Goal: Information Seeking & Learning: Find specific fact

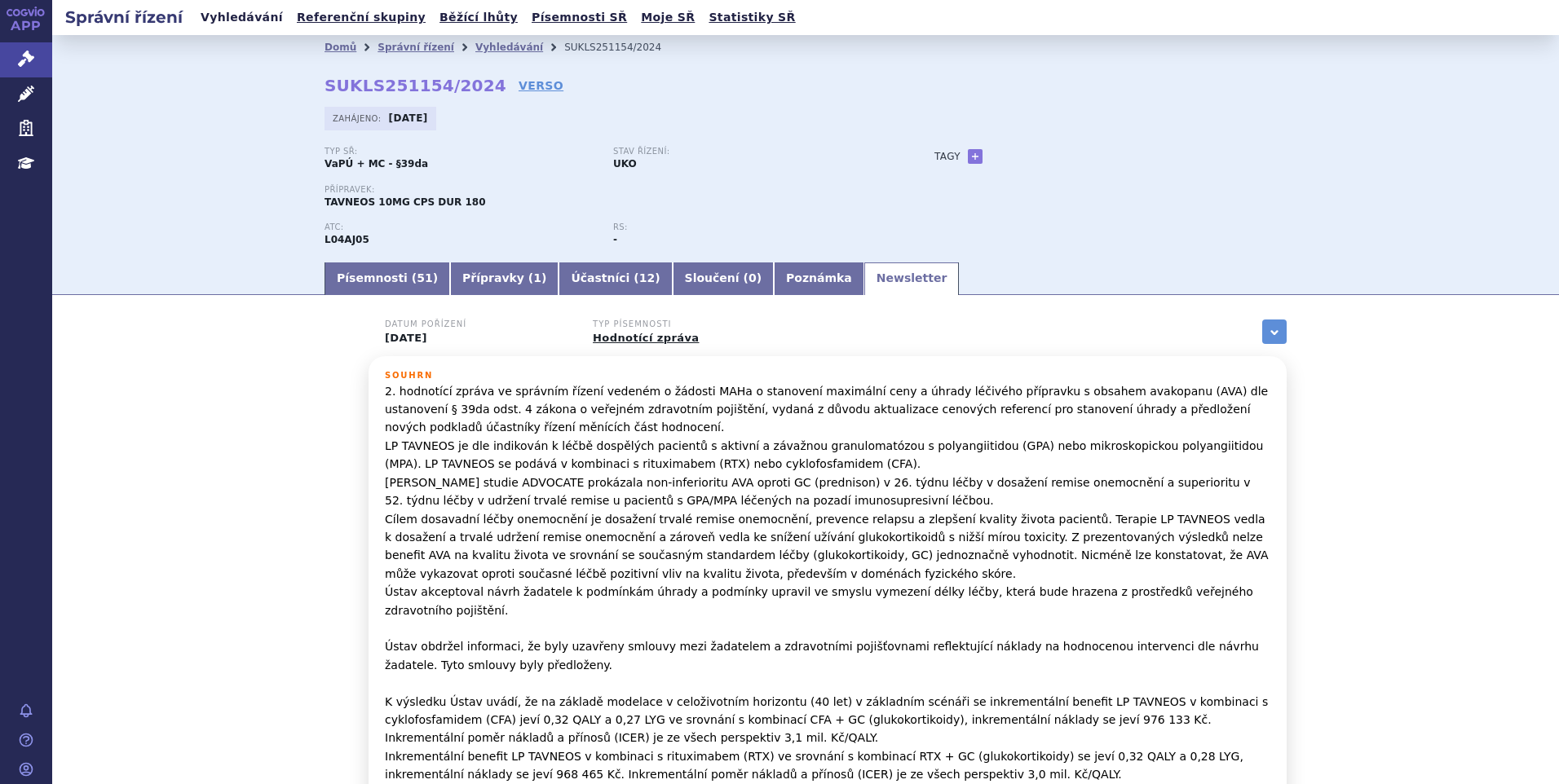
click at [221, 14] on link "Vyhledávání" at bounding box center [242, 17] width 92 height 22
click at [236, 21] on link "Vyhledávání" at bounding box center [242, 17] width 92 height 22
click at [485, 272] on link "Přípravky ( 1 )" at bounding box center [504, 279] width 108 height 32
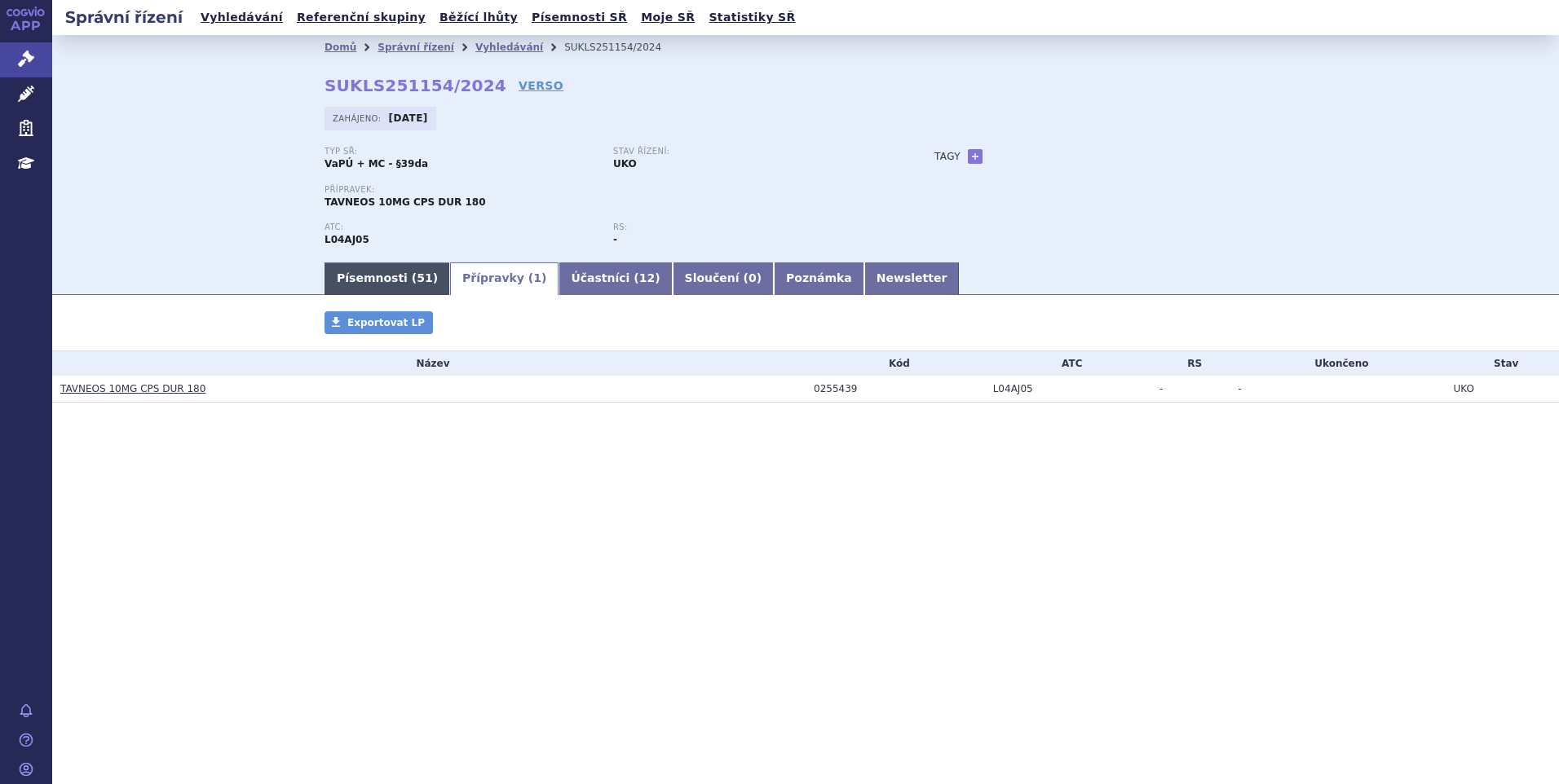
click at [365, 275] on link "Písemnosti ( 51 )" at bounding box center [387, 279] width 125 height 32
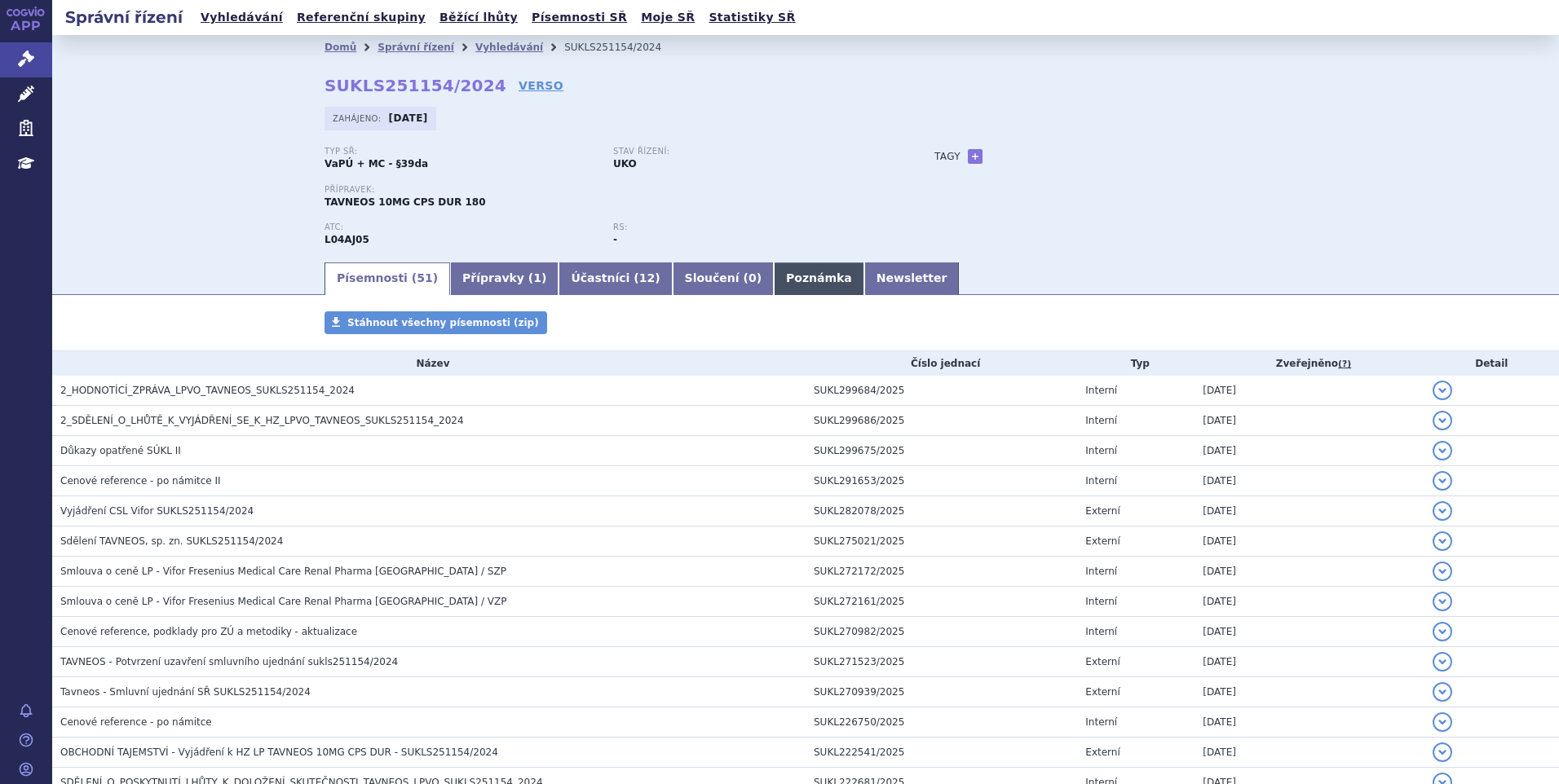
click at [773, 283] on link "Poznámka" at bounding box center [818, 279] width 90 height 32
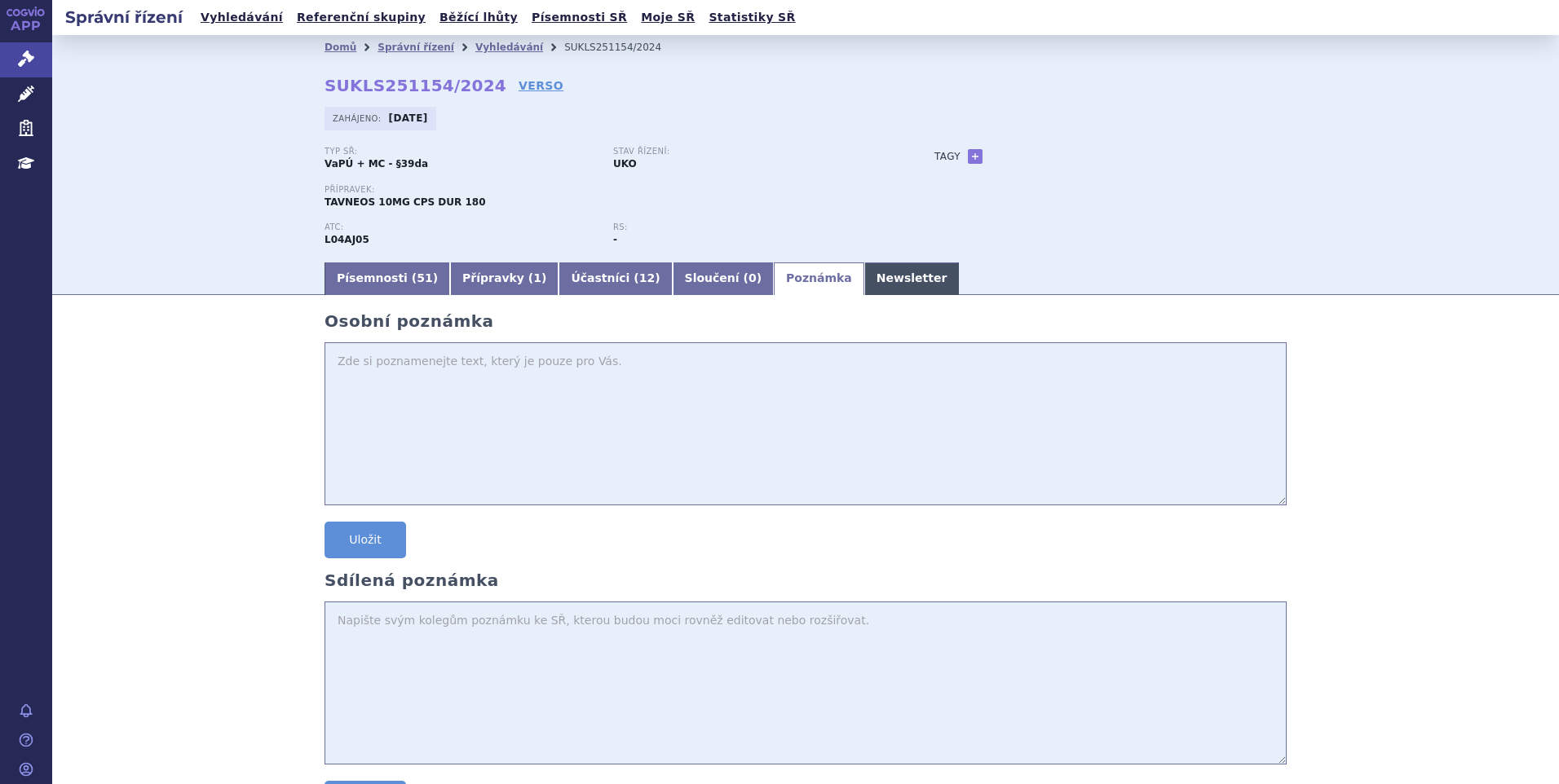
click at [864, 272] on link "Newsletter" at bounding box center [912, 279] width 96 height 32
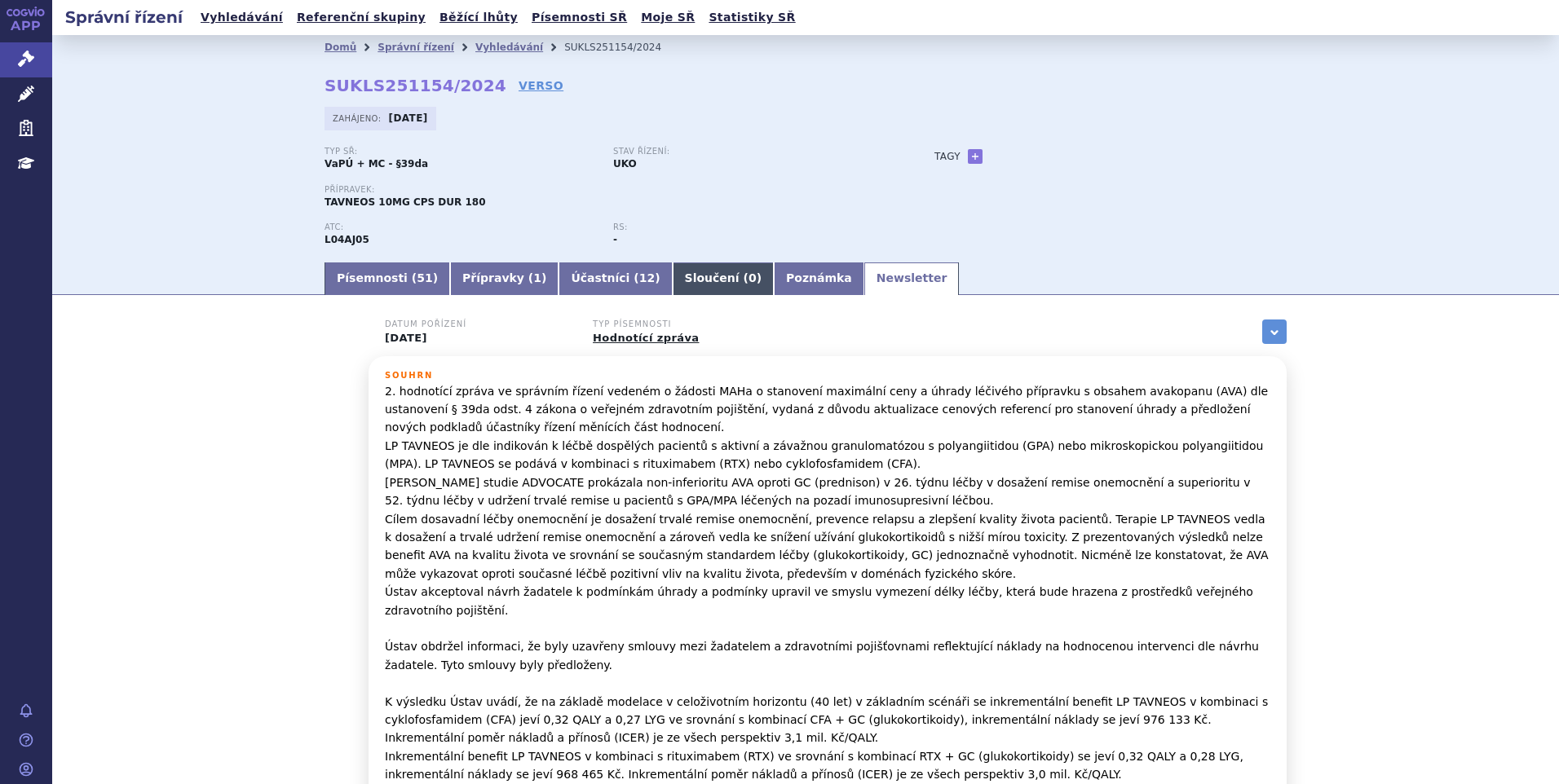
click at [672, 278] on link "Sloučení ( 0 )" at bounding box center [723, 279] width 101 height 32
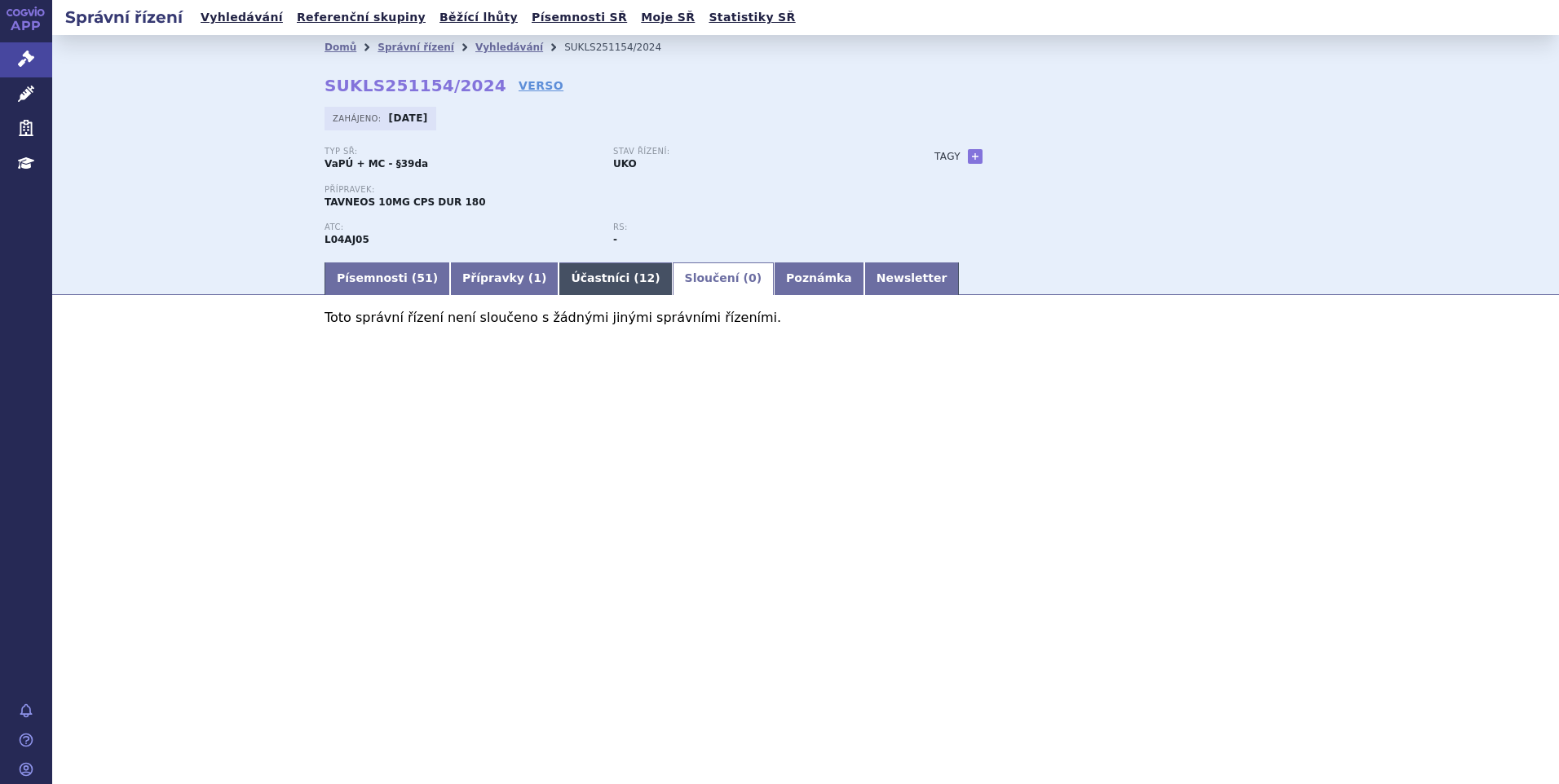
click at [558, 266] on link "Účastníci ( 12 )" at bounding box center [615, 279] width 114 height 32
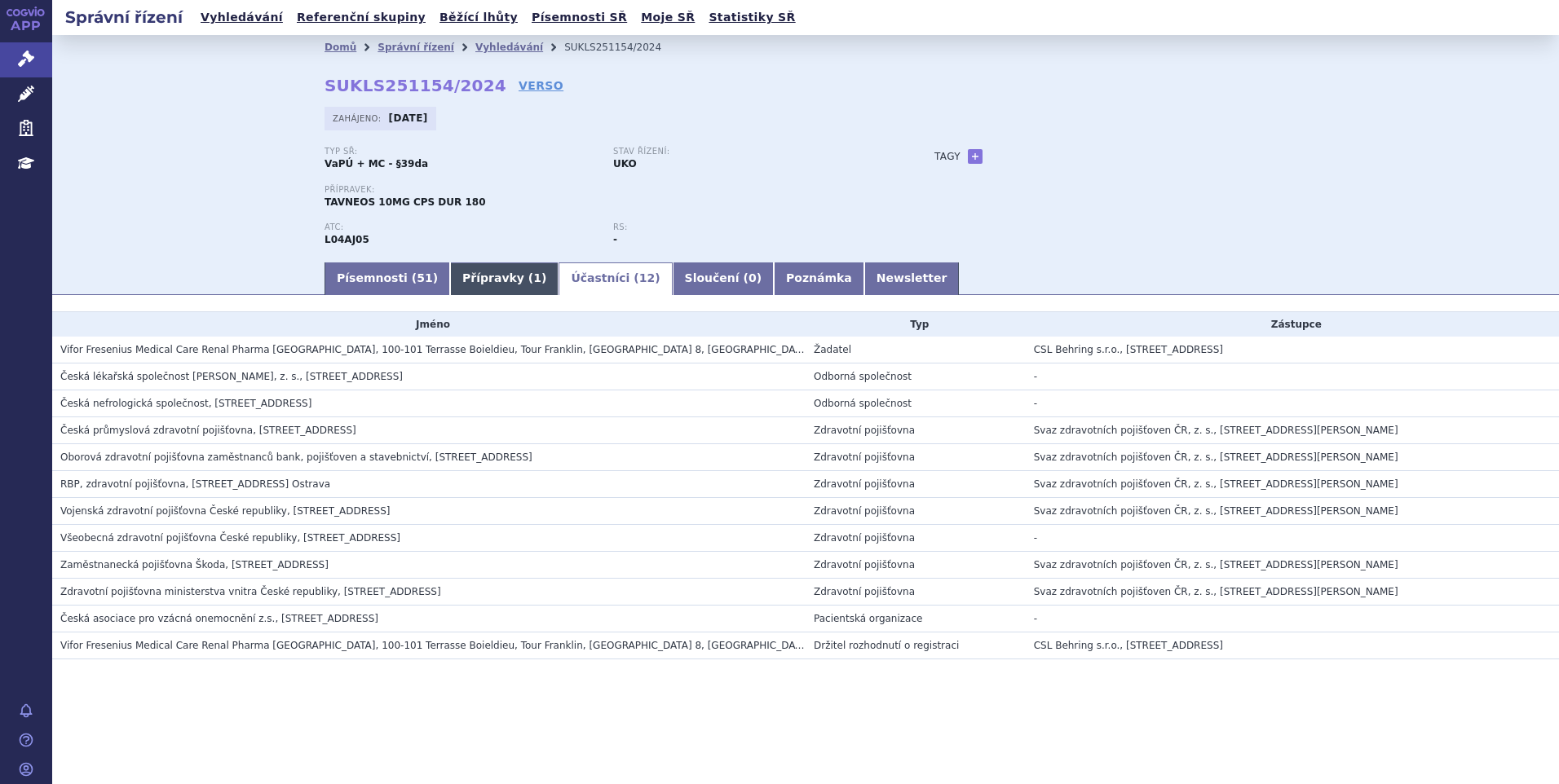
click at [494, 287] on link "Přípravky ( 1 )" at bounding box center [504, 279] width 108 height 32
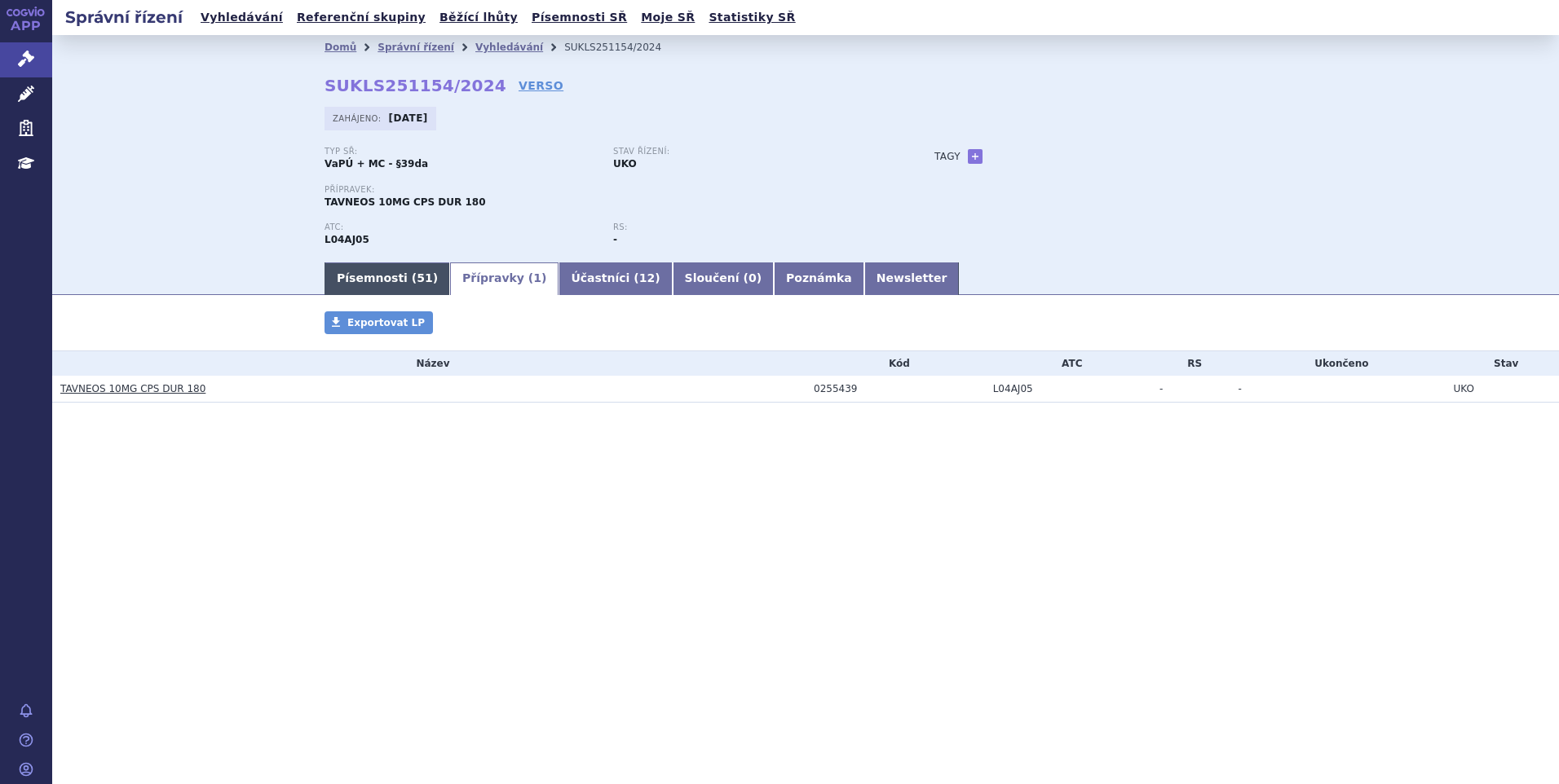
click at [375, 275] on link "Písemnosti ( 51 )" at bounding box center [387, 279] width 125 height 32
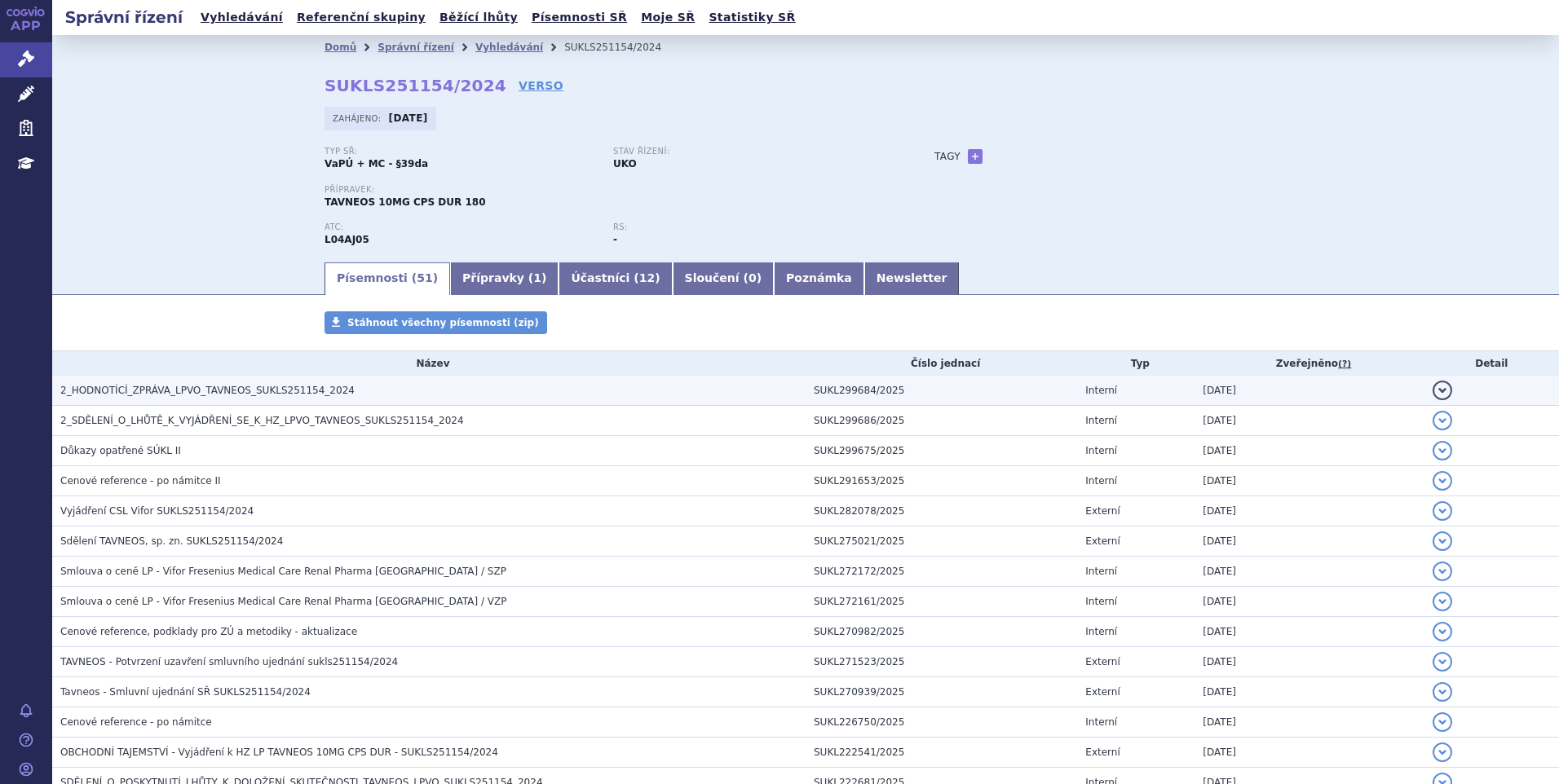
click at [520, 393] on h3 "2_HODNOTÍCÍ_ZPRÁVA_LPVO_TAVNEOS_SUKLS251154_2024" at bounding box center [433, 391] width 745 height 16
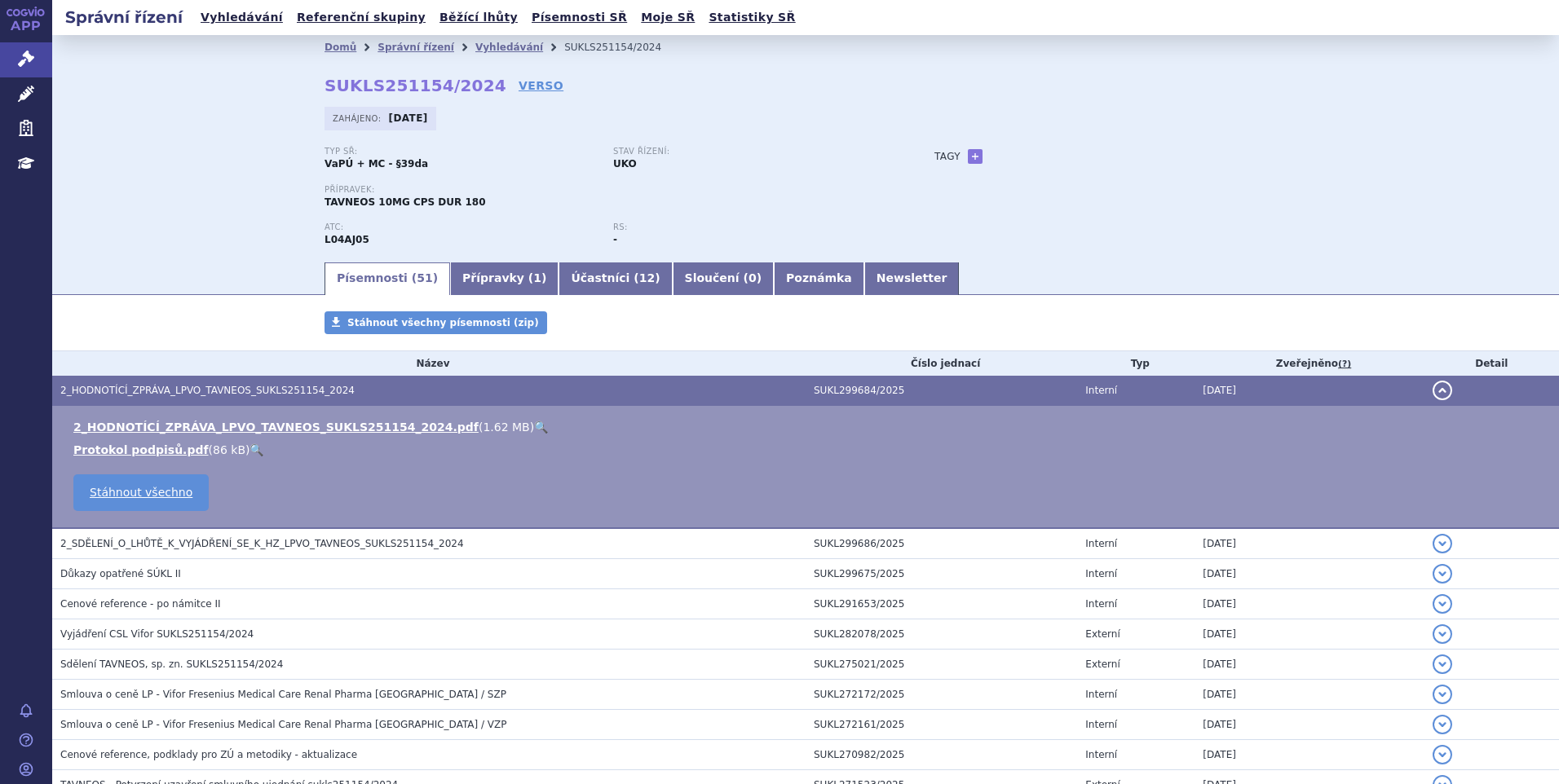
click at [517, 396] on h3 "2_HODNOTÍCÍ_ZPRÁVA_LPVO_TAVNEOS_SUKLS251154_2024" at bounding box center [433, 391] width 745 height 16
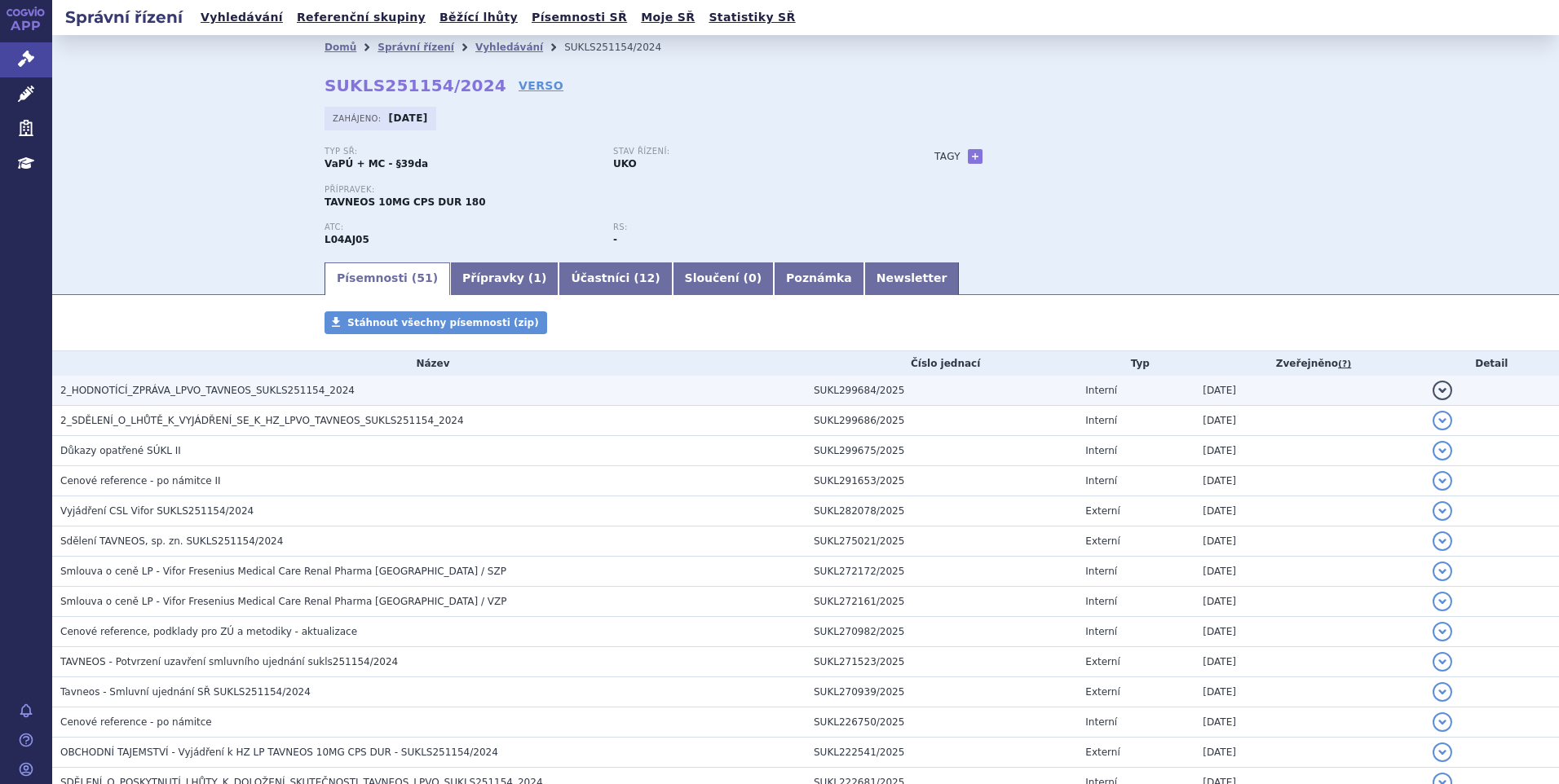
click at [522, 392] on h3 "2_HODNOTÍCÍ_ZPRÁVA_LPVO_TAVNEOS_SUKLS251154_2024" at bounding box center [433, 391] width 745 height 16
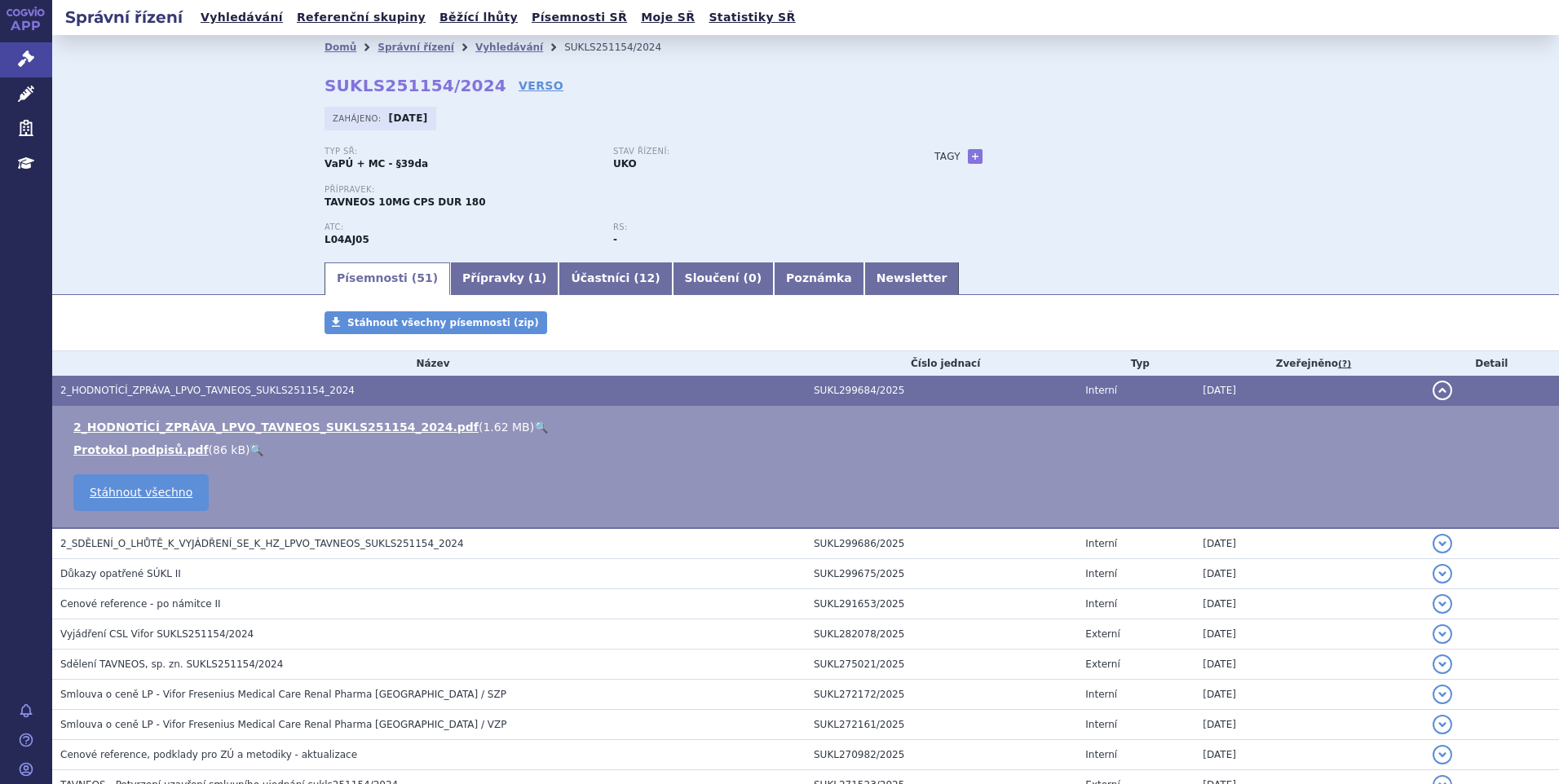
click at [528, 394] on h3 "2_HODNOTÍCÍ_ZPRÁVA_LPVO_TAVNEOS_SUKLS251154_2024" at bounding box center [433, 391] width 745 height 16
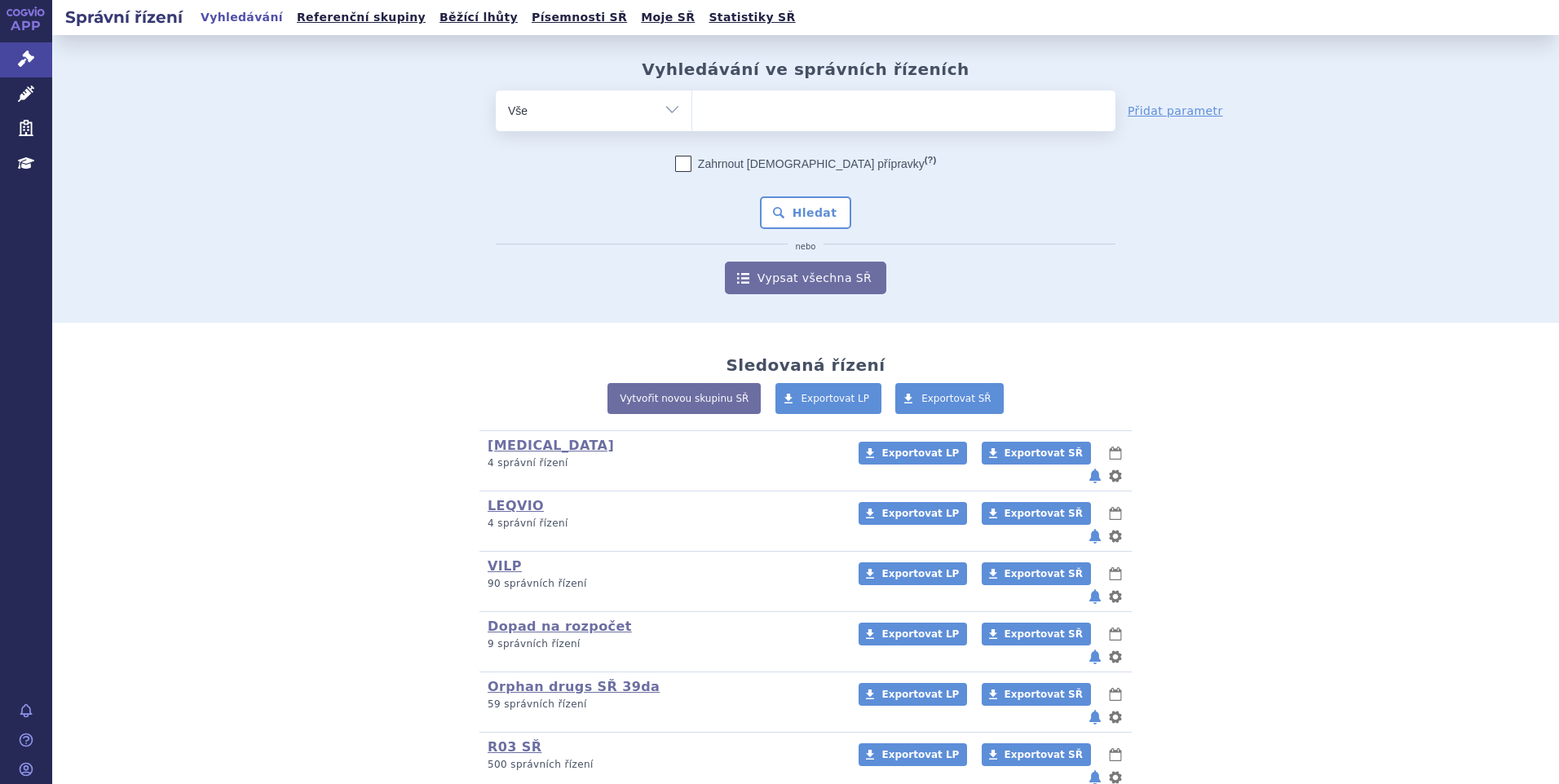
click at [798, 113] on ul at bounding box center [903, 107] width 423 height 34
click at [692, 113] on select at bounding box center [691, 109] width 1 height 41
paste input "SUKLS215161/2025"
type input "SUKLS215161/2025"
select select "SUKLS215161/2025"
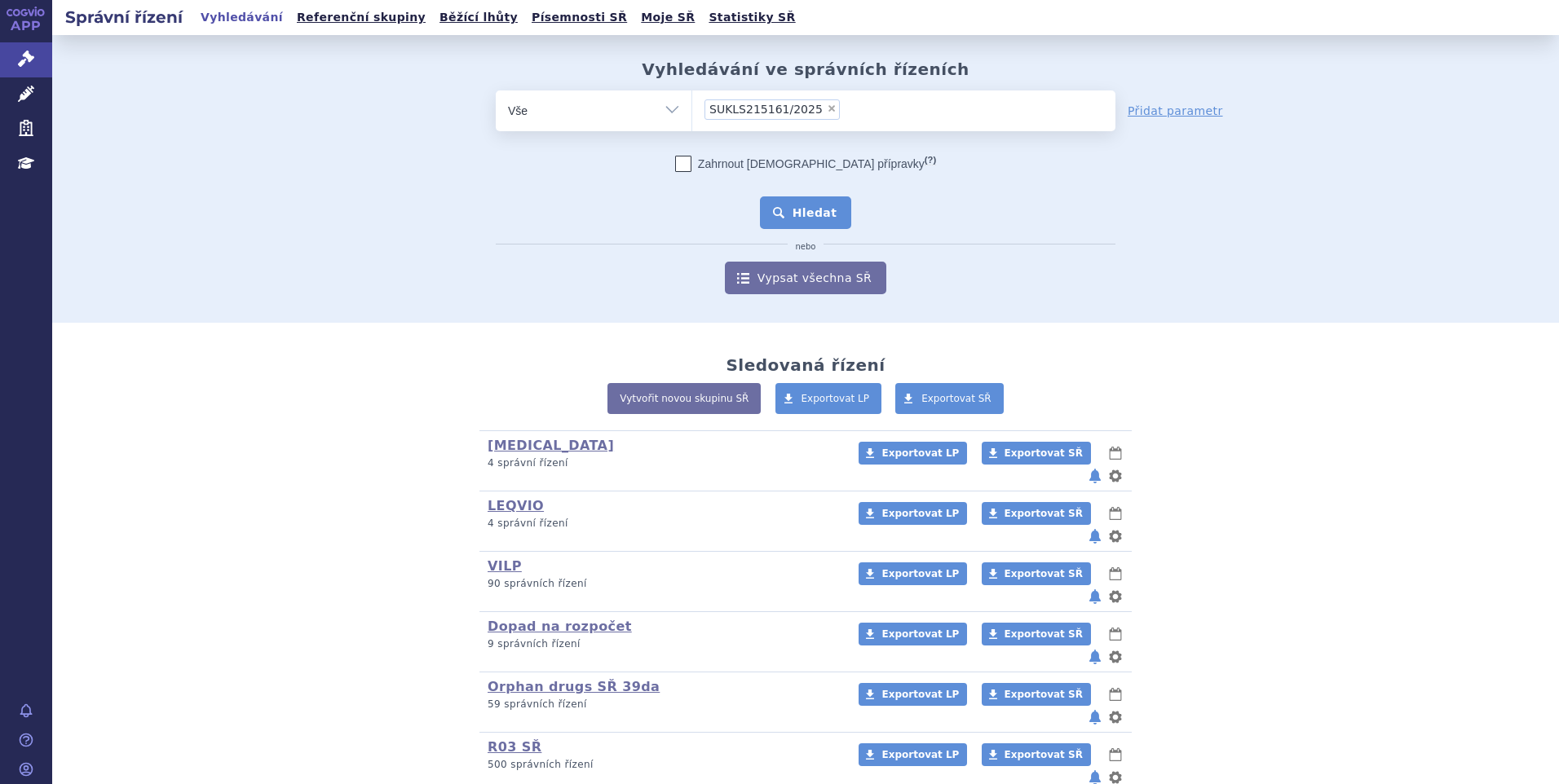
click at [774, 207] on button "Hledat" at bounding box center [806, 213] width 92 height 32
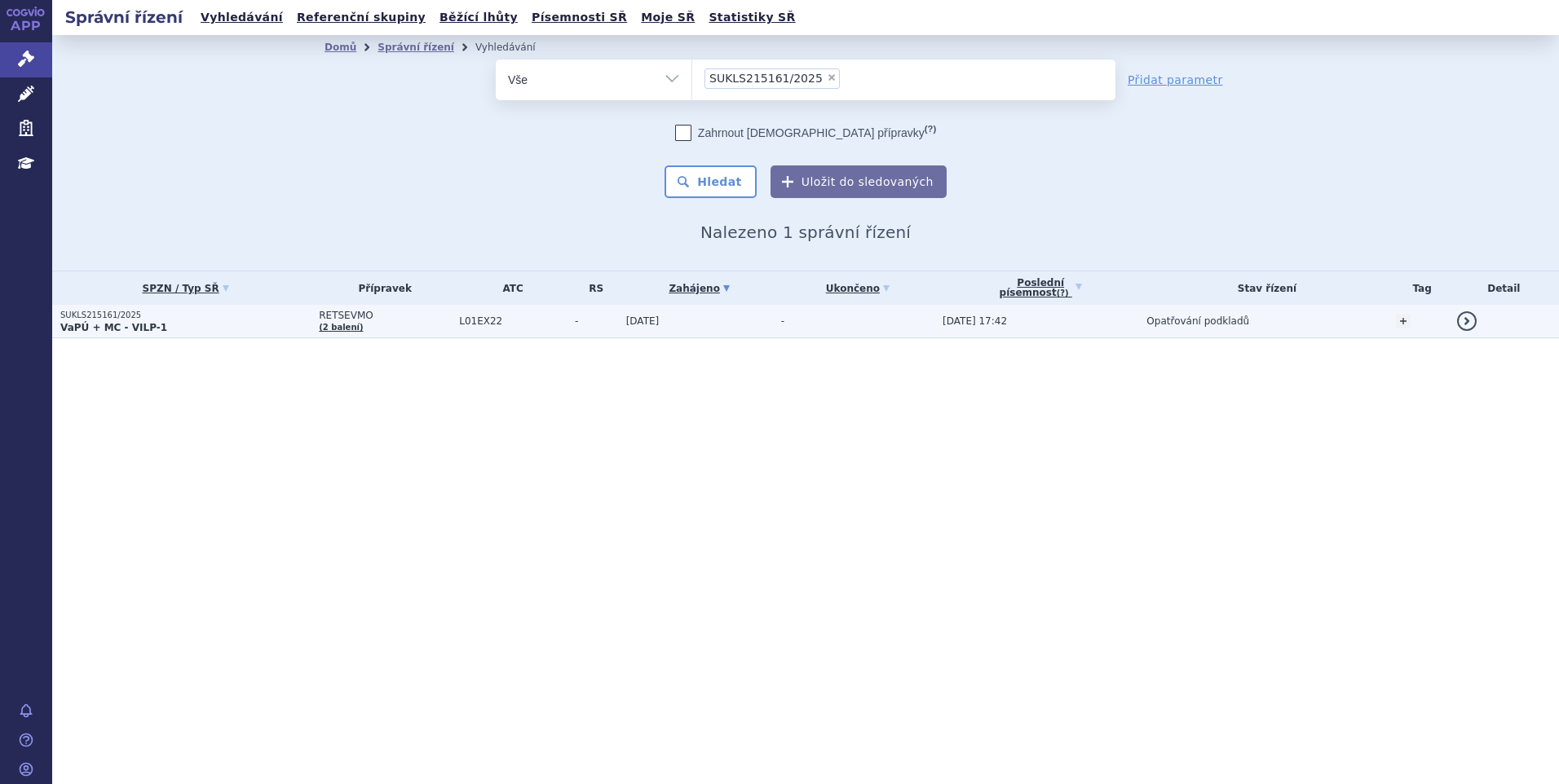
click at [202, 325] on p "VaPÚ + MC - VILP-1" at bounding box center [185, 327] width 250 height 13
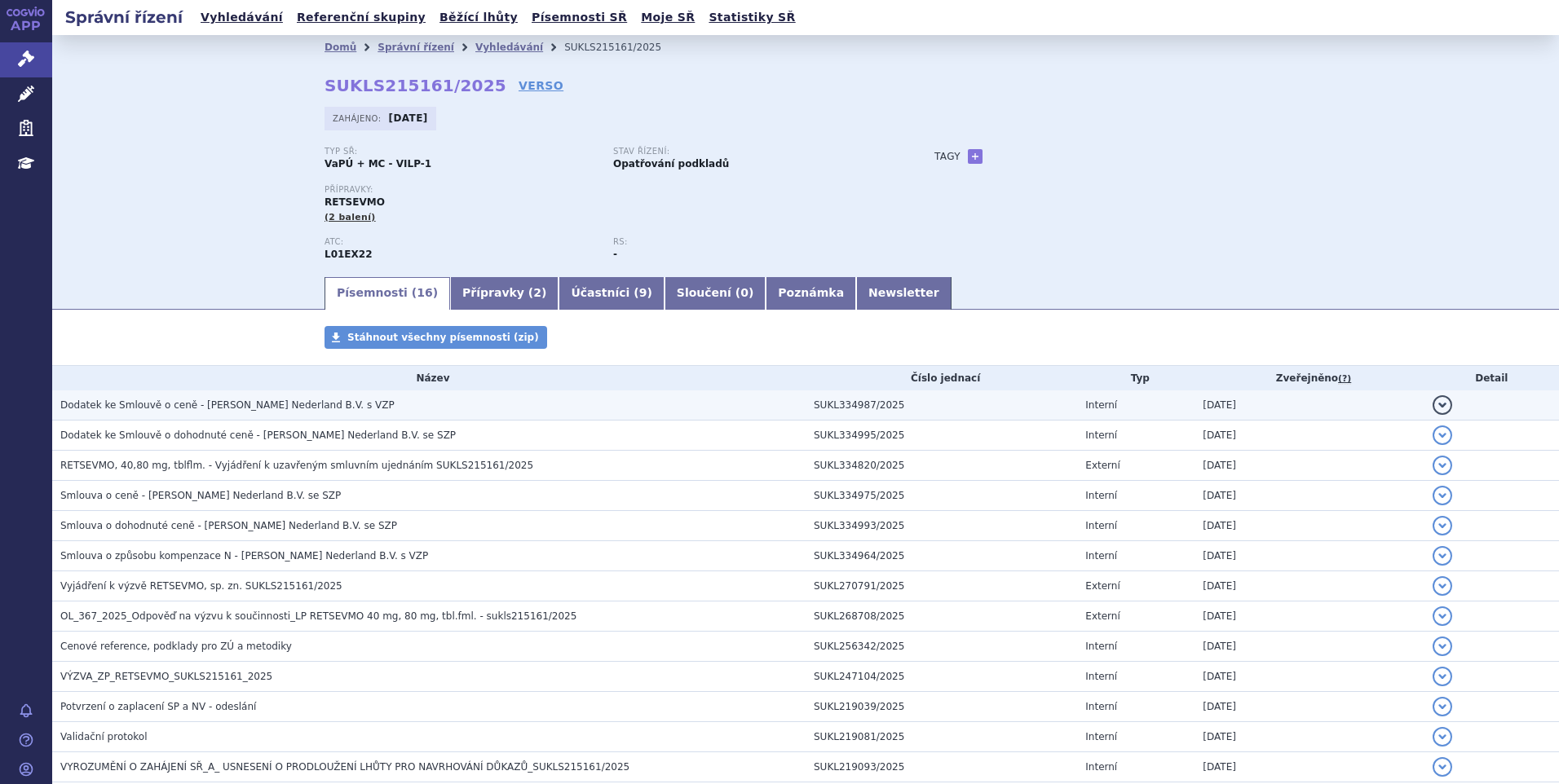
click at [281, 396] on td "Dodatek ke Smlouvě o ceně - Eli Lilly Nederland B.V. s VZP" at bounding box center [429, 405] width 753 height 30
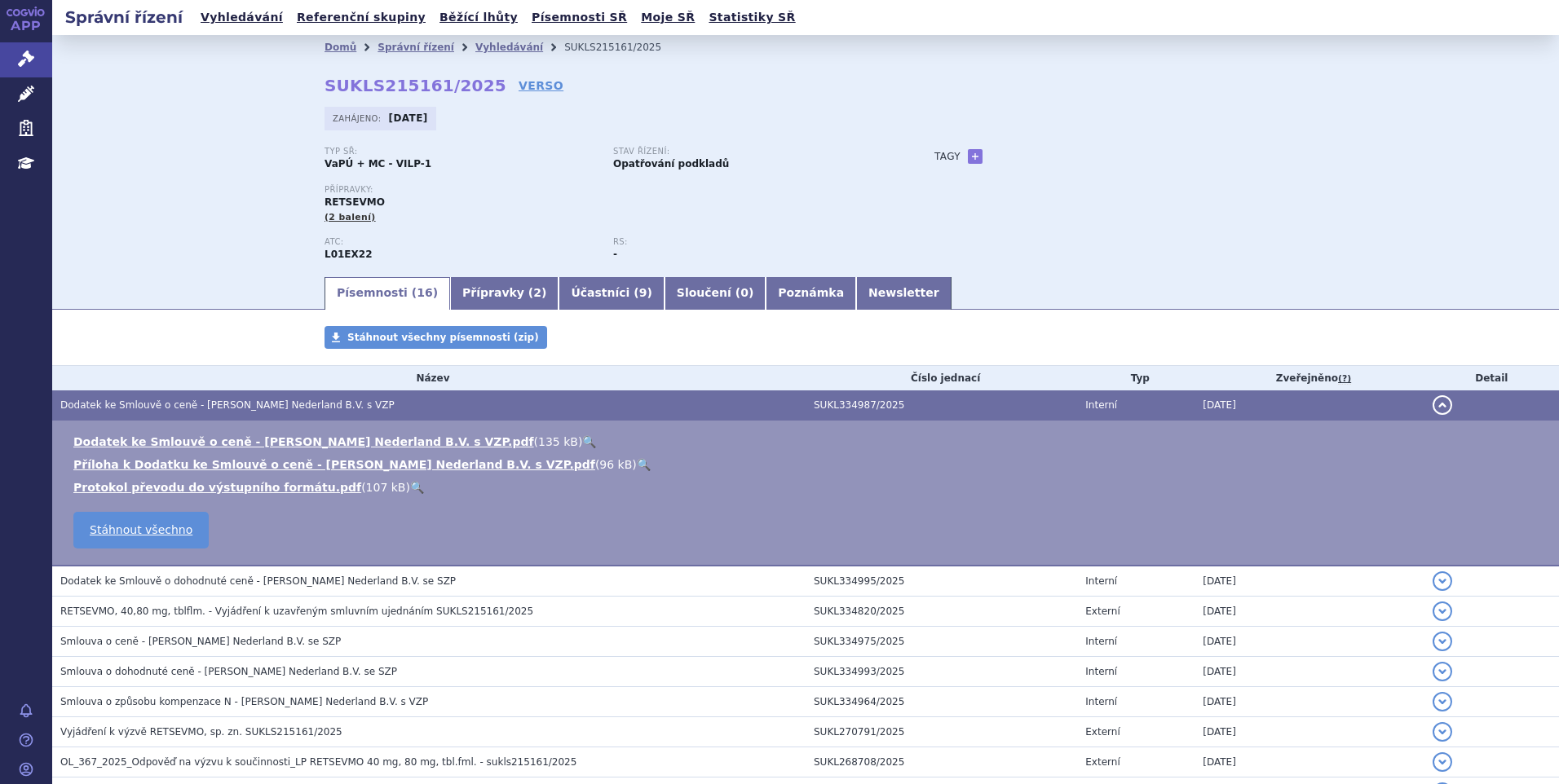
click at [582, 438] on link "🔍" at bounding box center [588, 441] width 14 height 13
click at [231, 16] on link "Vyhledávání" at bounding box center [242, 17] width 92 height 22
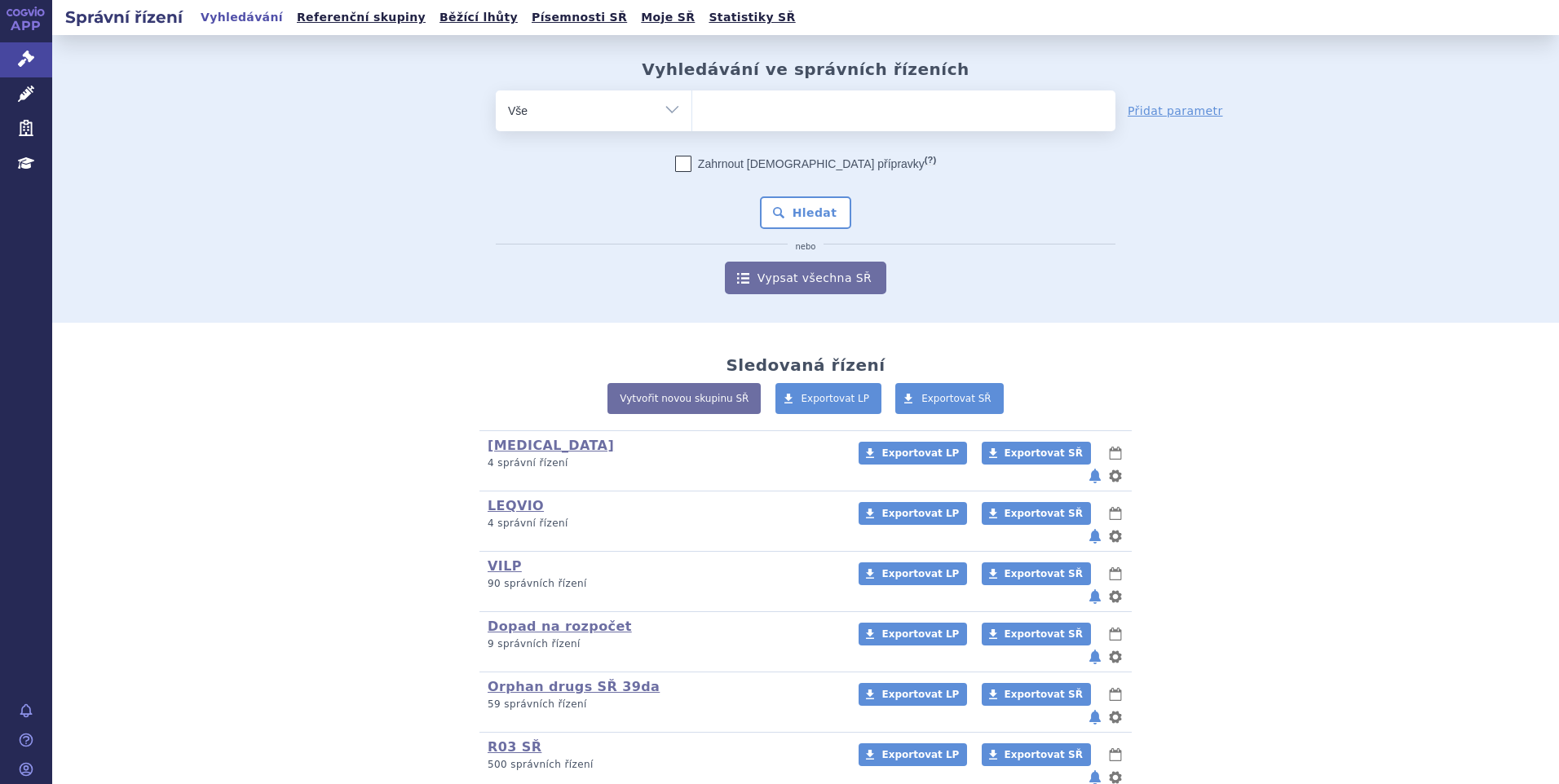
click at [883, 124] on ul at bounding box center [903, 107] width 423 height 34
click at [692, 124] on select at bounding box center [691, 109] width 1 height 41
paste input "SUKLS283968/2023"
type input "SUKLS283968/2023"
select select "SUKLS283968/2023"
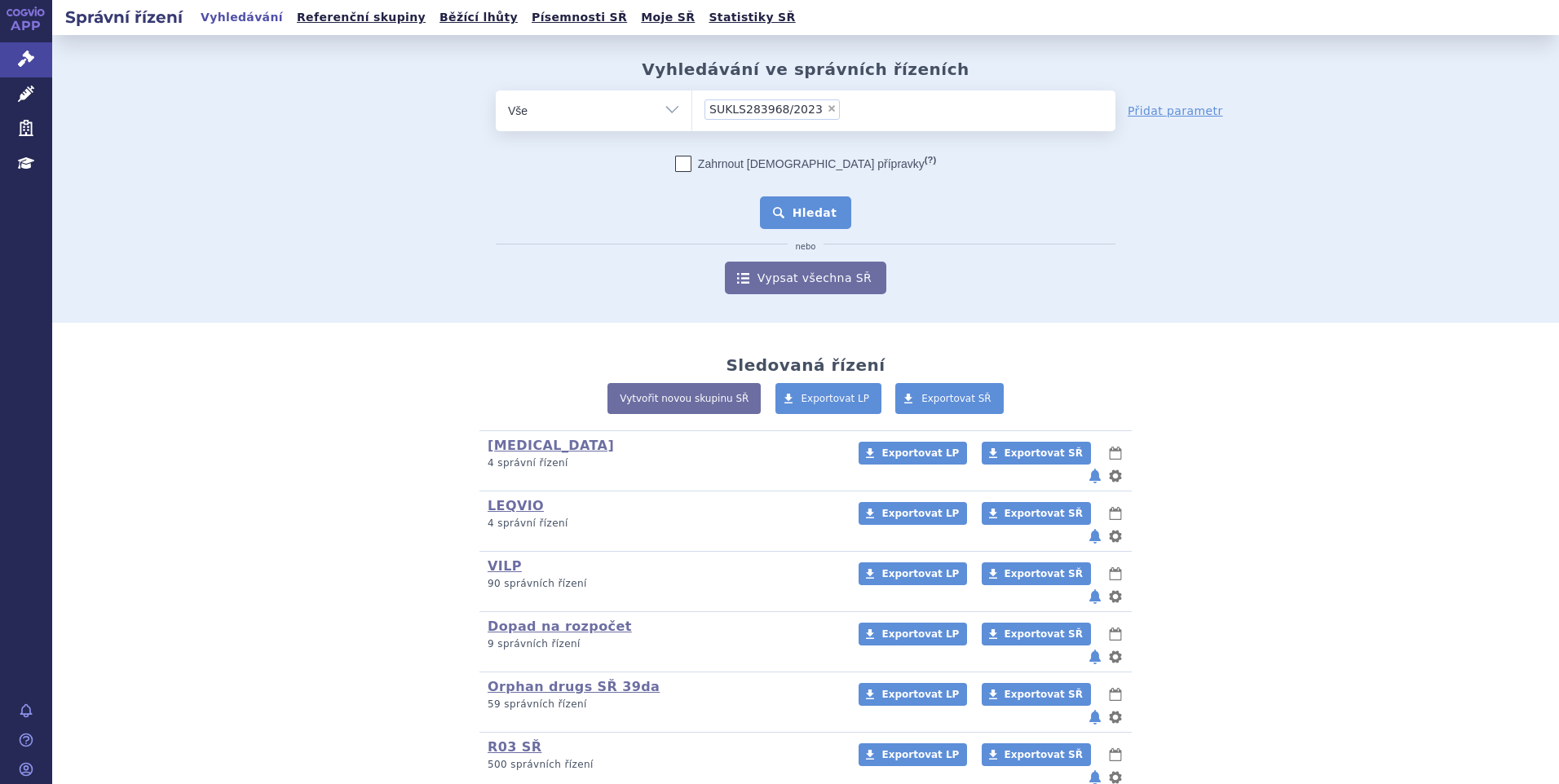
click at [809, 208] on button "Hledat" at bounding box center [806, 213] width 92 height 32
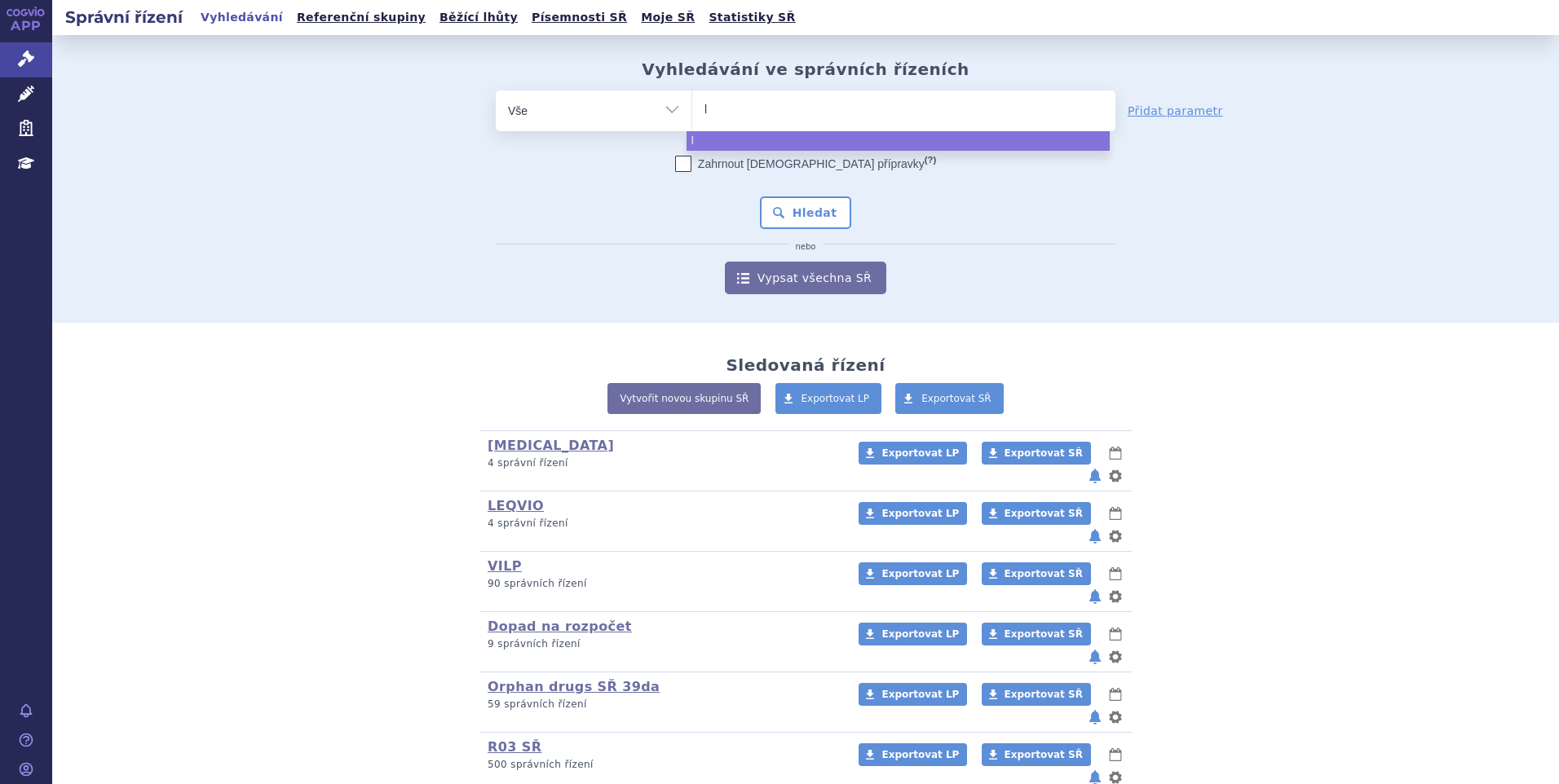
type input "li"
type input "lib"
type input "libta"
type input "libtay"
type input "libtayo"
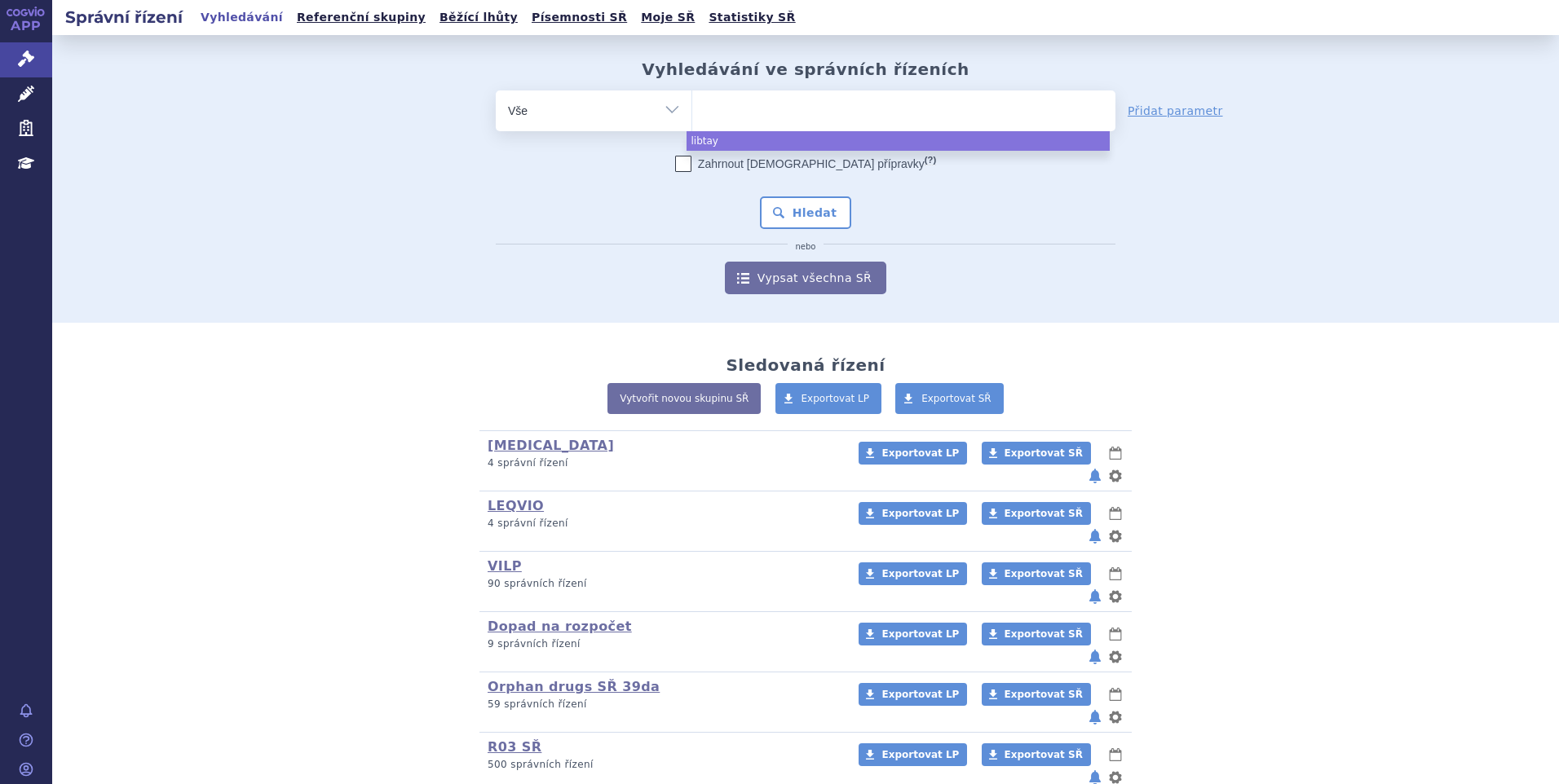
select select "libtayo"
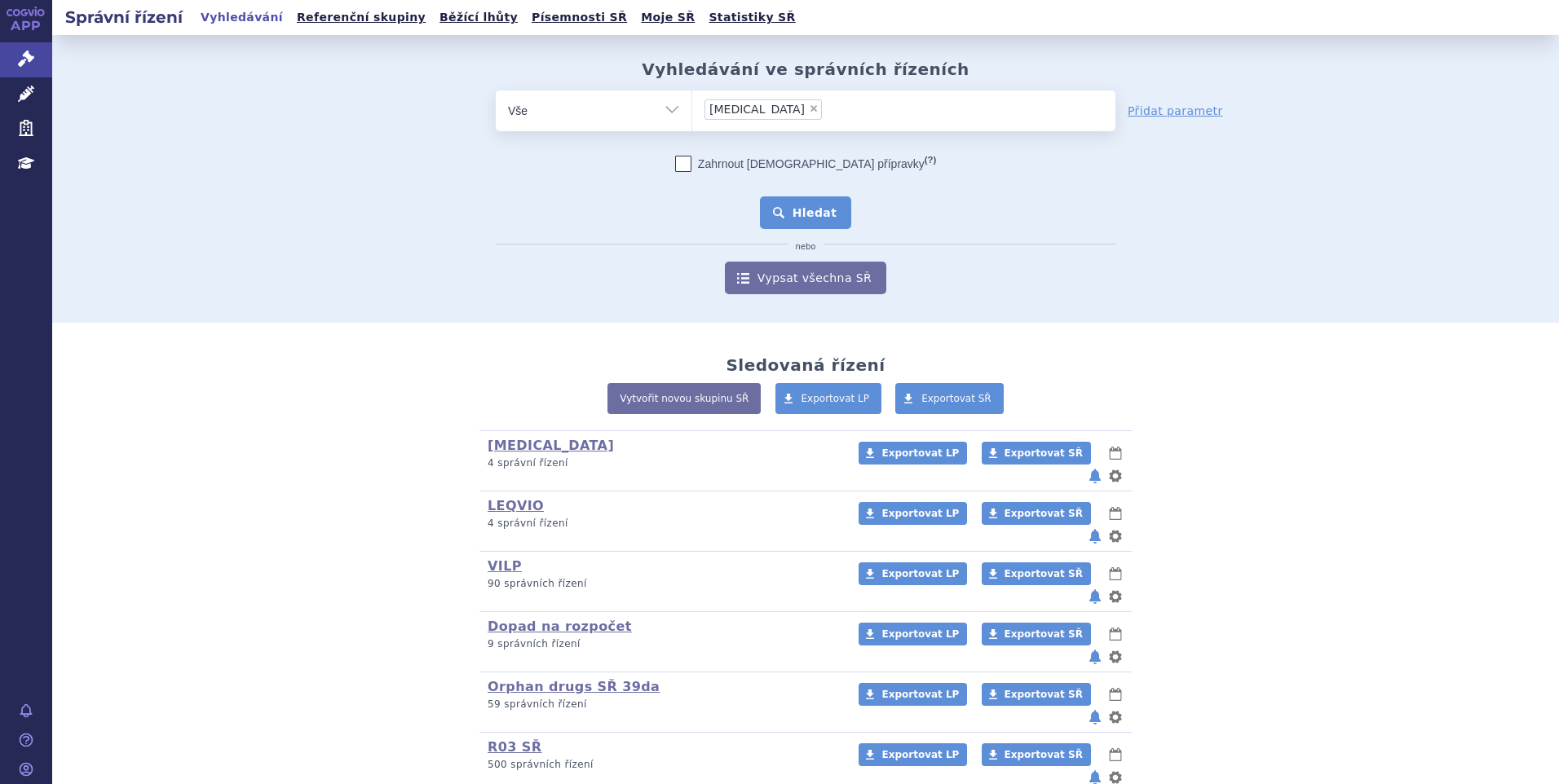
click at [774, 205] on button "Hledat" at bounding box center [806, 213] width 92 height 32
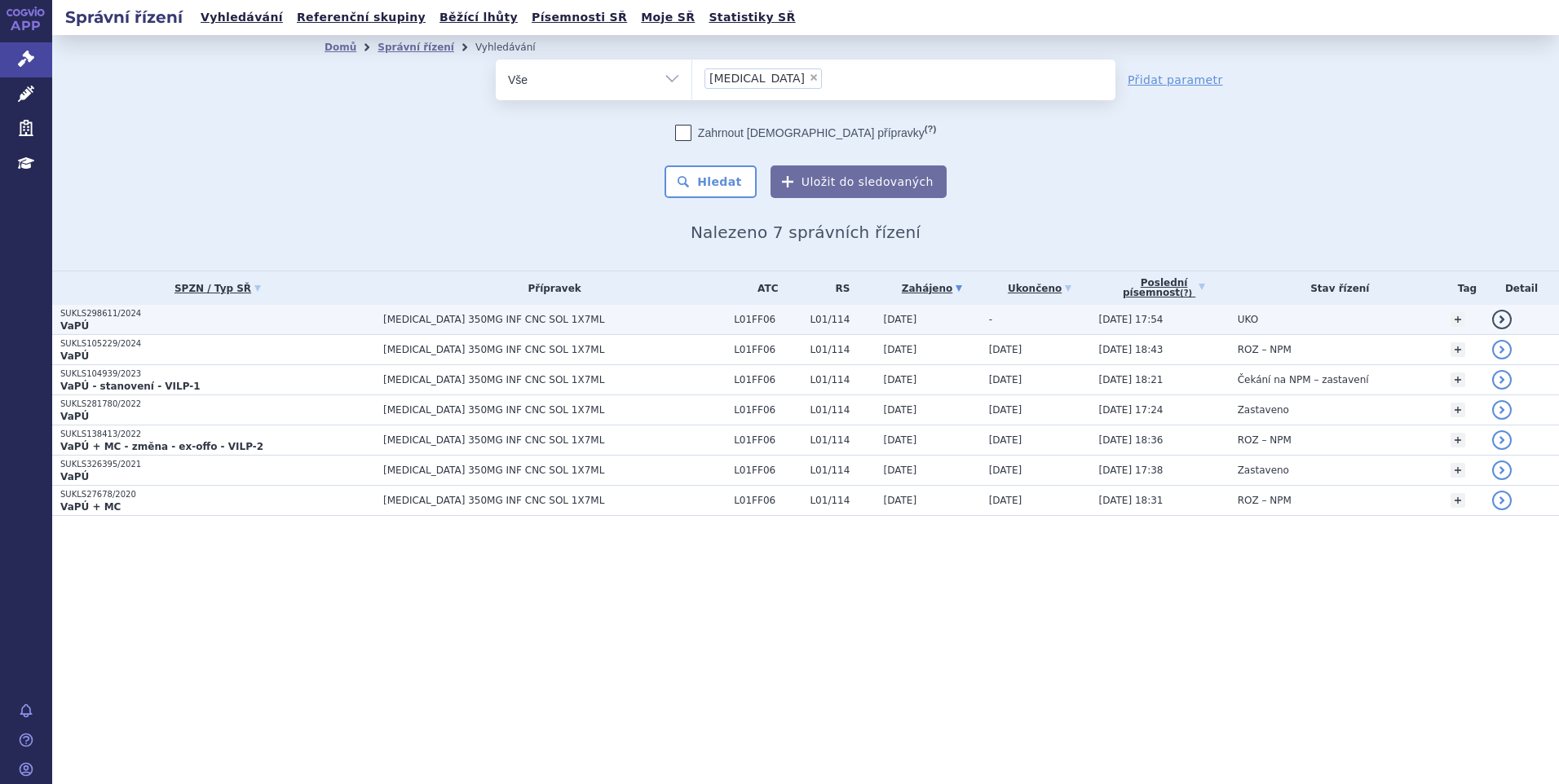
click at [230, 330] on p "VaPÚ" at bounding box center [217, 326] width 315 height 13
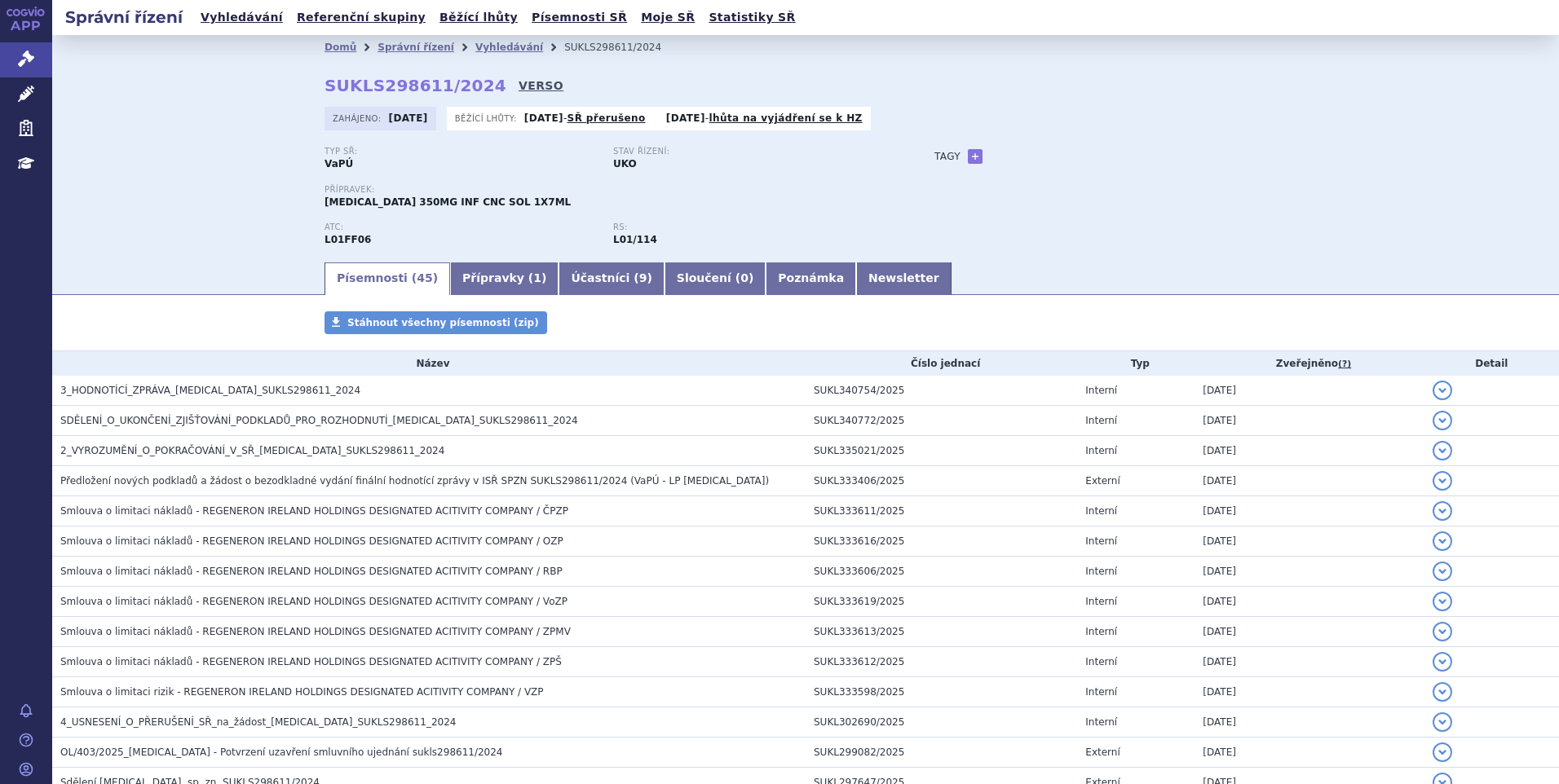
click at [519, 82] on link "VERSO" at bounding box center [541, 86] width 45 height 16
drag, startPoint x: 317, startPoint y: 81, endPoint x: 469, endPoint y: 90, distance: 152.3
click at [469, 90] on div "Domů Správní řízení Vyhledávání SUKLS298611/2024 SUKLS298611/2024 VERSO Zahájen…" at bounding box center [805, 160] width 1027 height 200
copy strong "SUKLS298611/2024"
click at [765, 279] on link "Poznámka" at bounding box center [810, 279] width 90 height 32
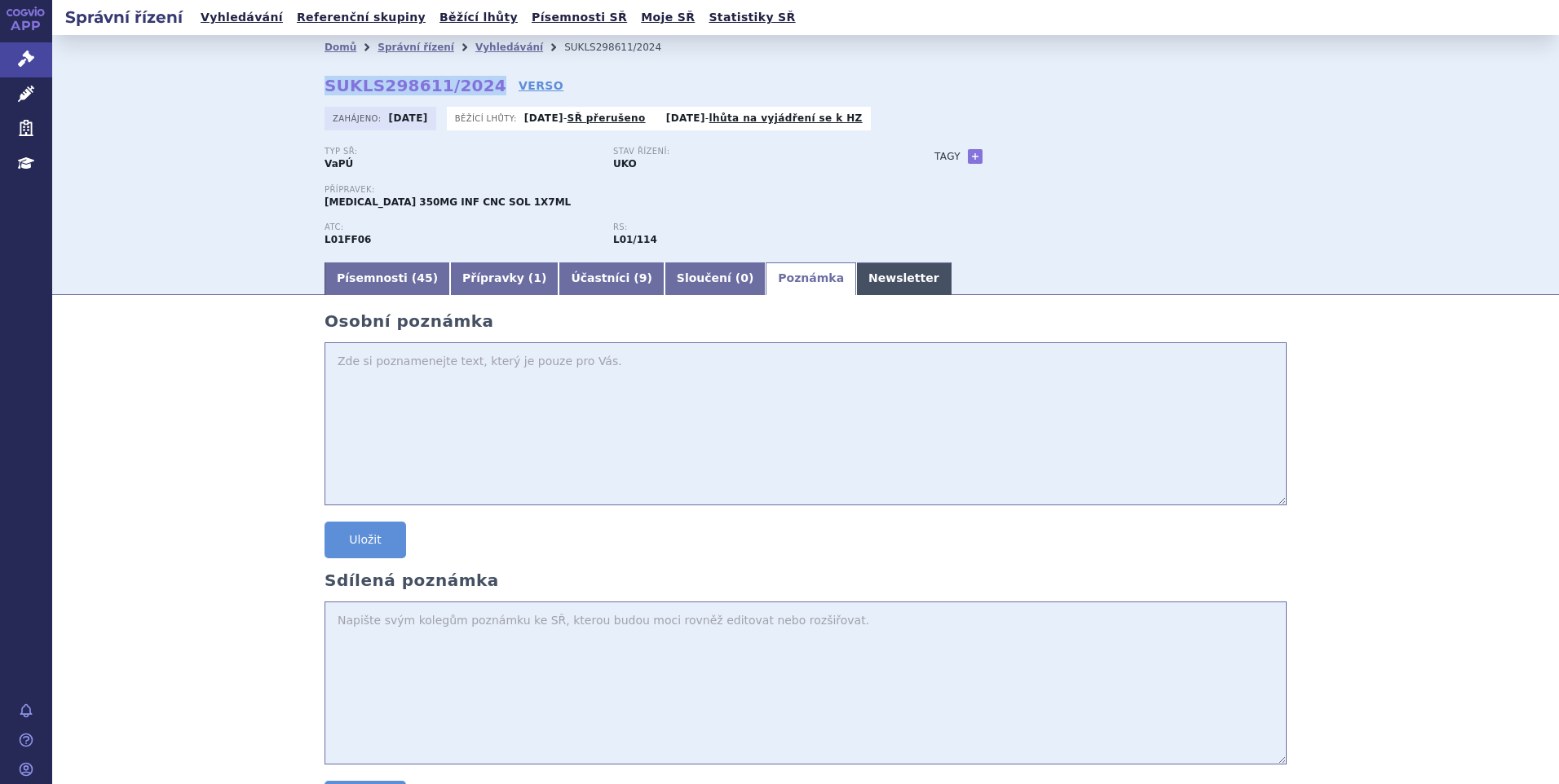
click at [856, 279] on link "Newsletter" at bounding box center [904, 279] width 96 height 32
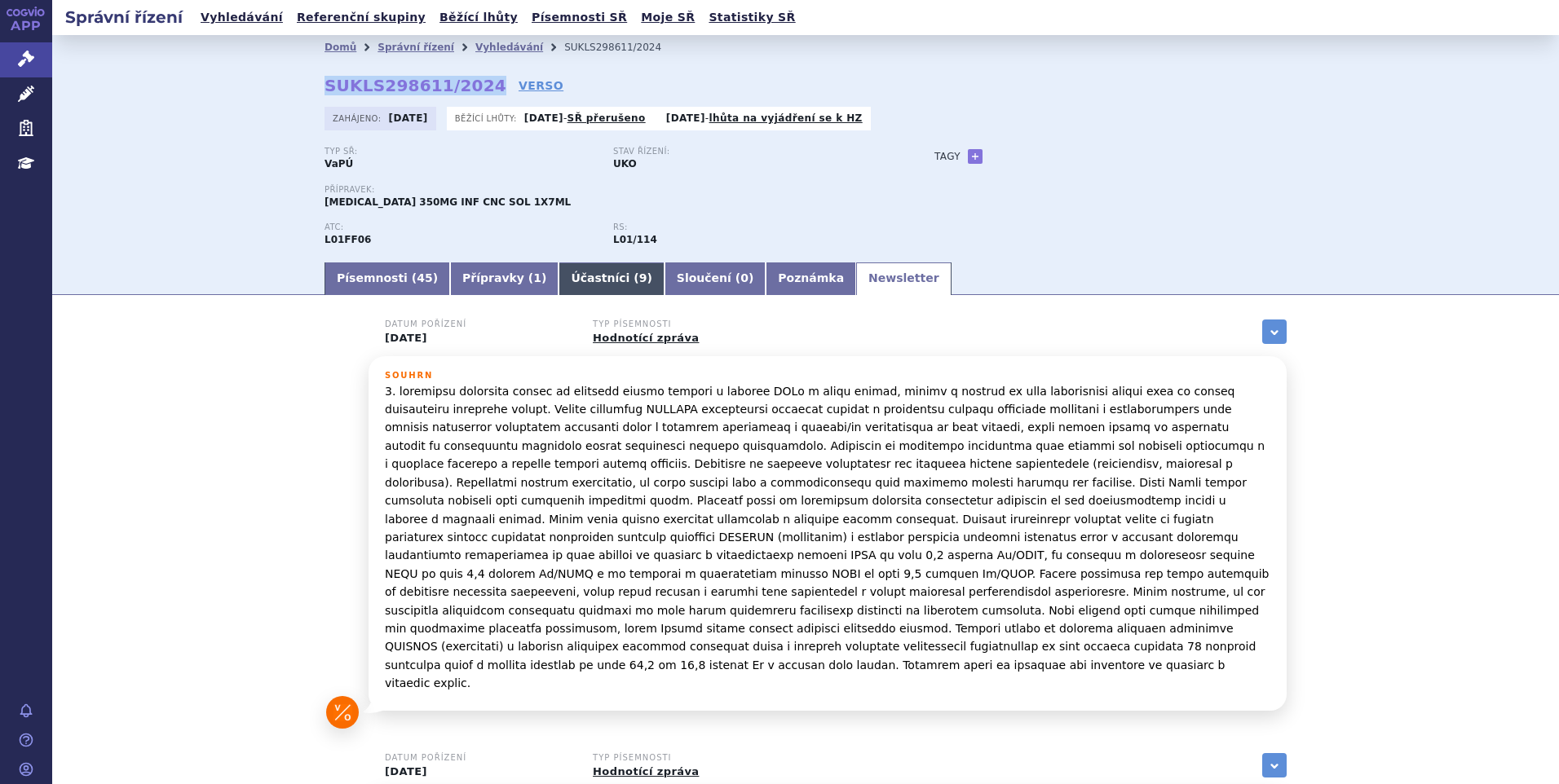
click at [558, 272] on link "Účastníci ( 9 )" at bounding box center [611, 279] width 106 height 32
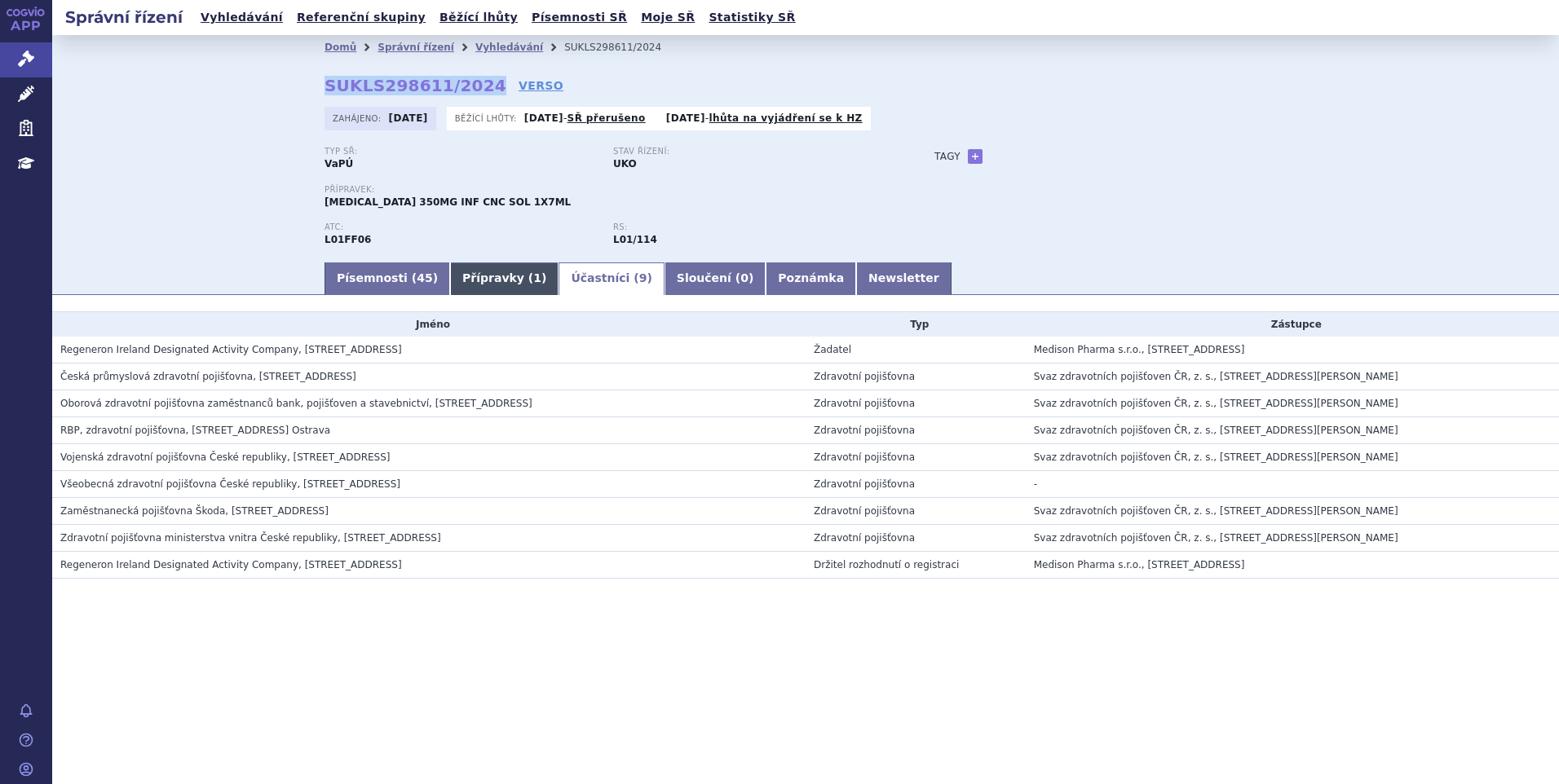
click at [477, 266] on link "Přípravky ( 1 )" at bounding box center [504, 279] width 108 height 32
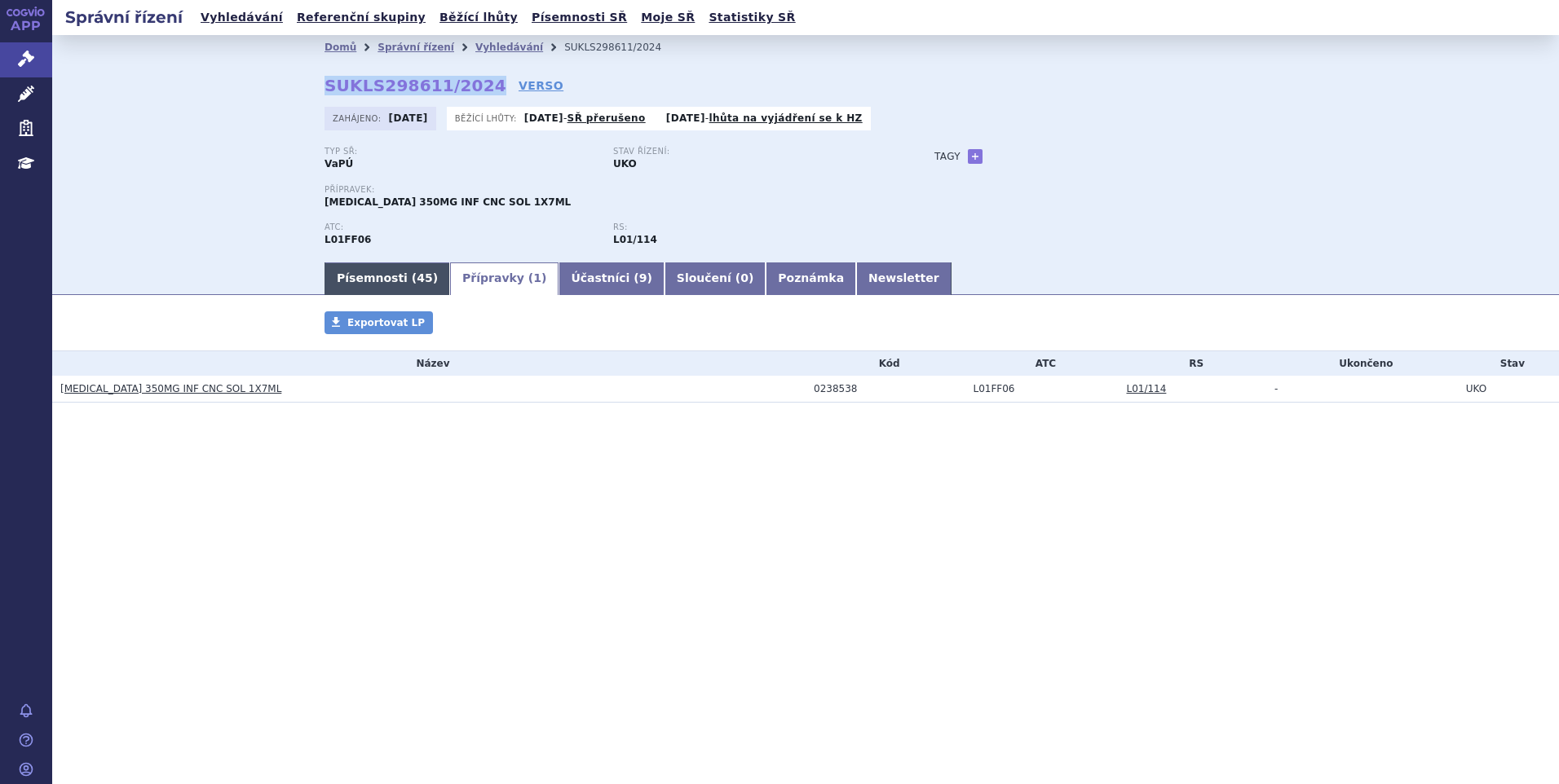
click at [392, 266] on link "Písemnosti ( 45 )" at bounding box center [387, 279] width 125 height 32
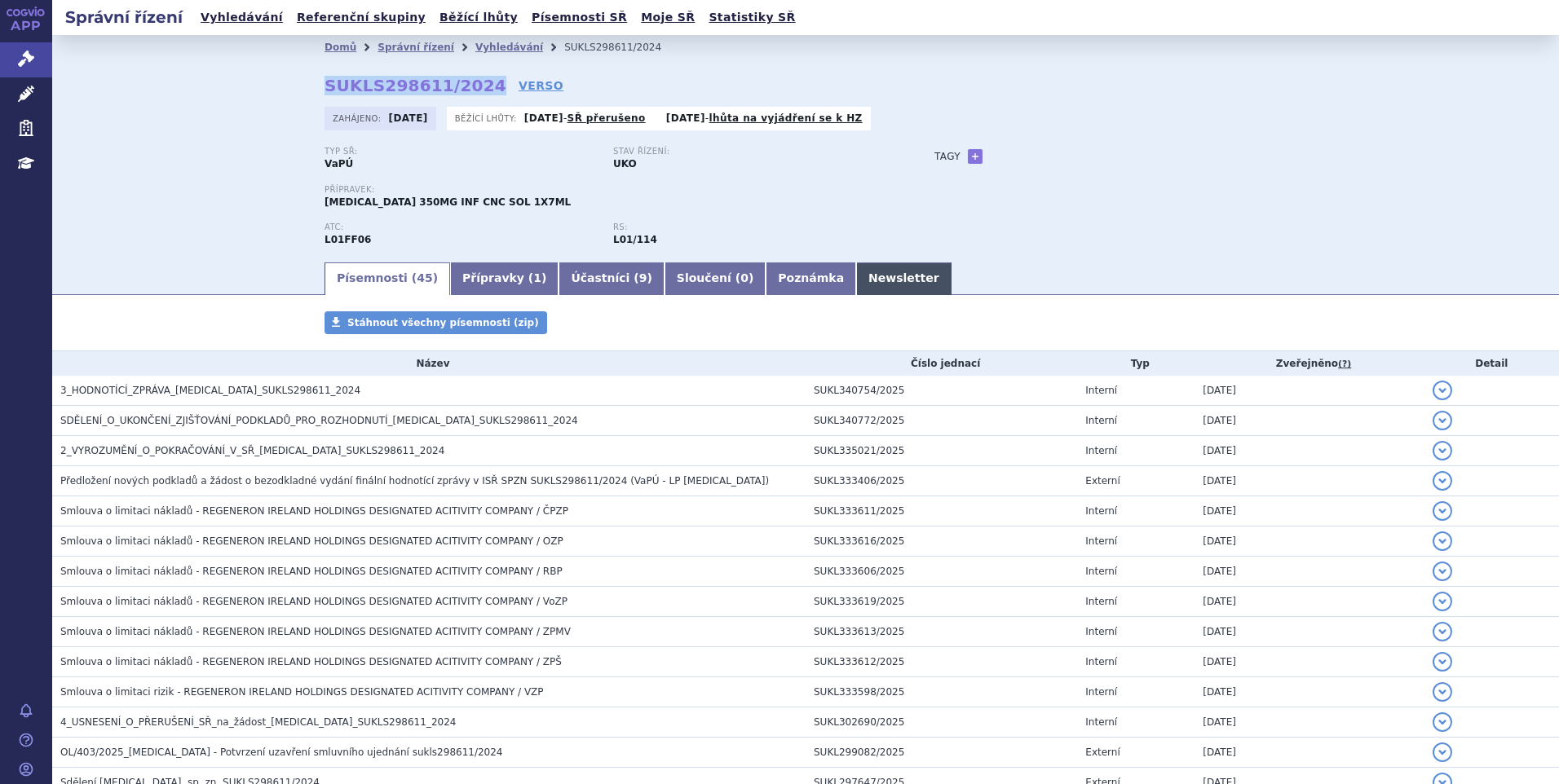
click at [856, 283] on link "Newsletter" at bounding box center [904, 279] width 96 height 32
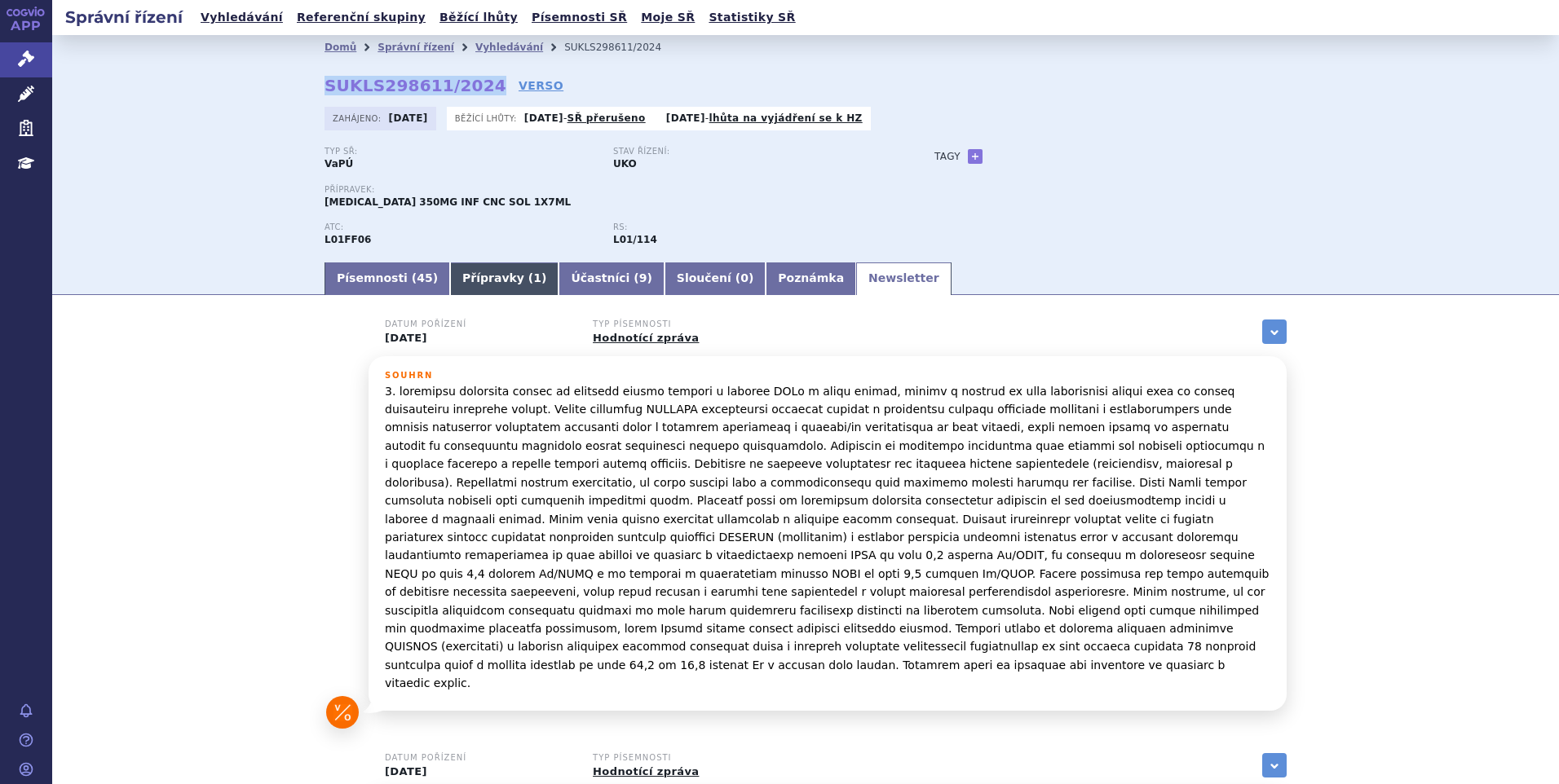
click at [456, 281] on link "Přípravky ( 1 )" at bounding box center [504, 279] width 108 height 32
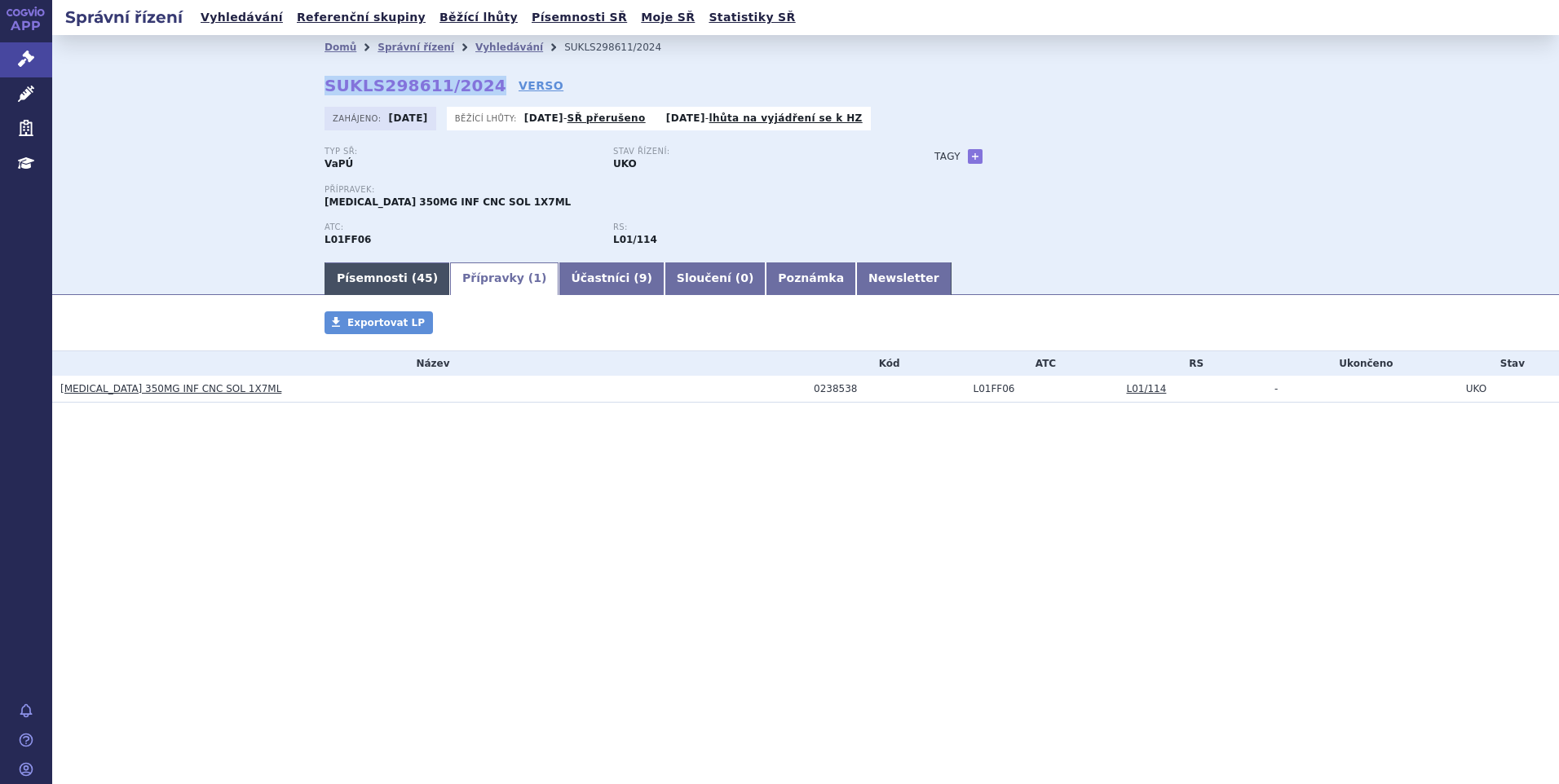
click at [383, 281] on link "Písemnosti ( 45 )" at bounding box center [387, 279] width 125 height 32
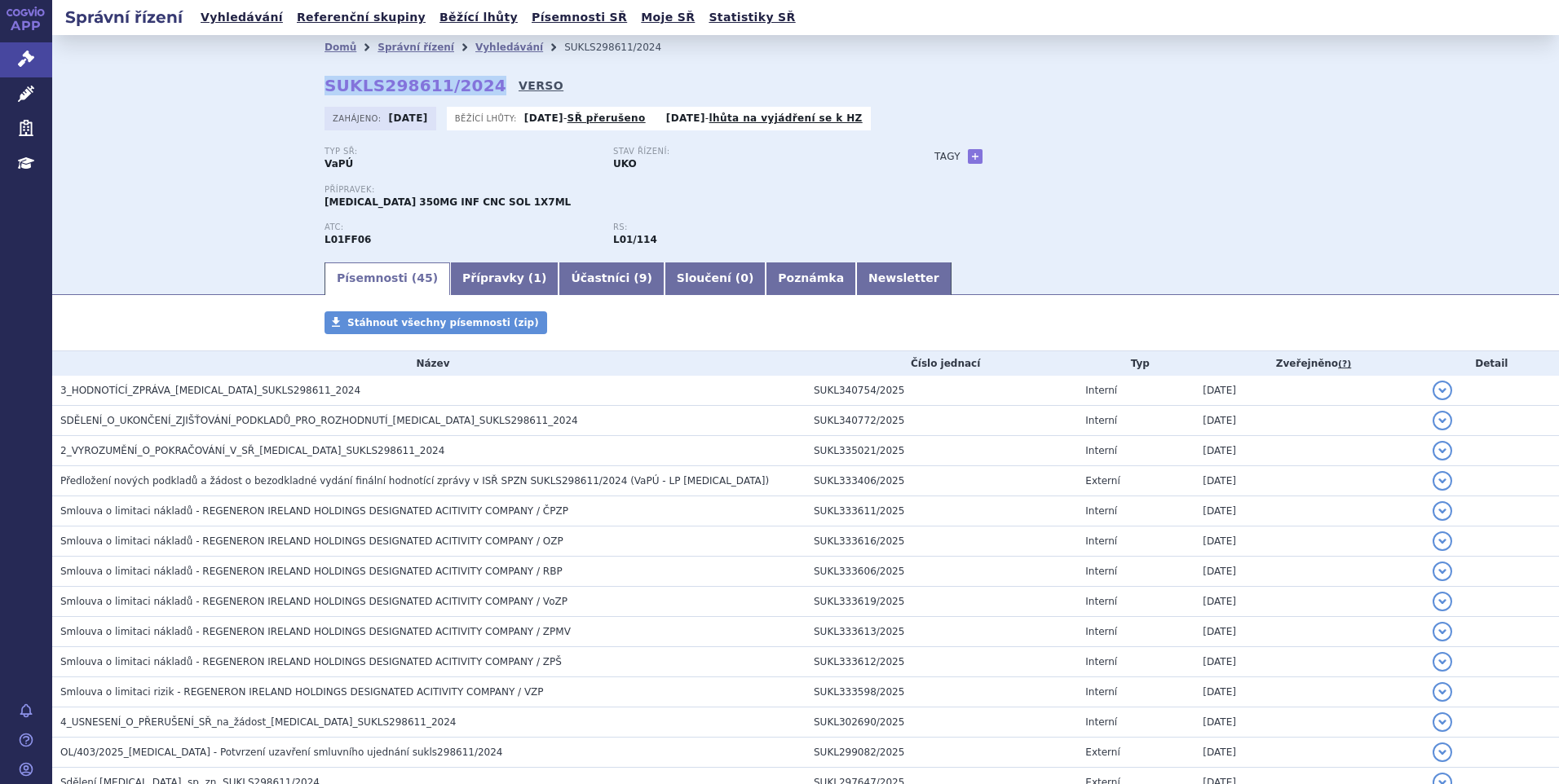
click at [519, 78] on link "VERSO" at bounding box center [541, 86] width 45 height 16
click at [856, 268] on link "Newsletter" at bounding box center [904, 279] width 96 height 32
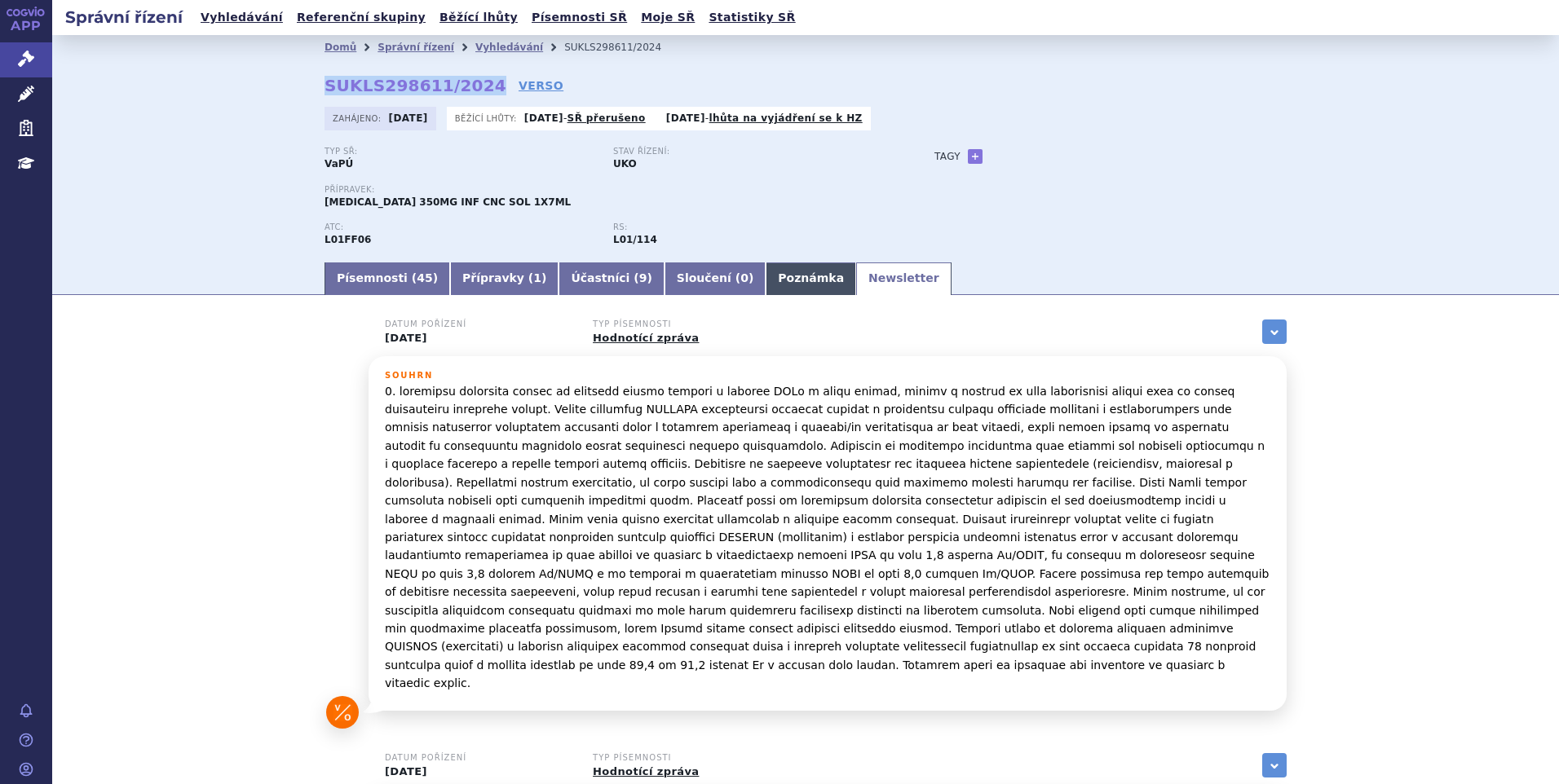
click at [765, 290] on link "Poznámka" at bounding box center [810, 279] width 90 height 32
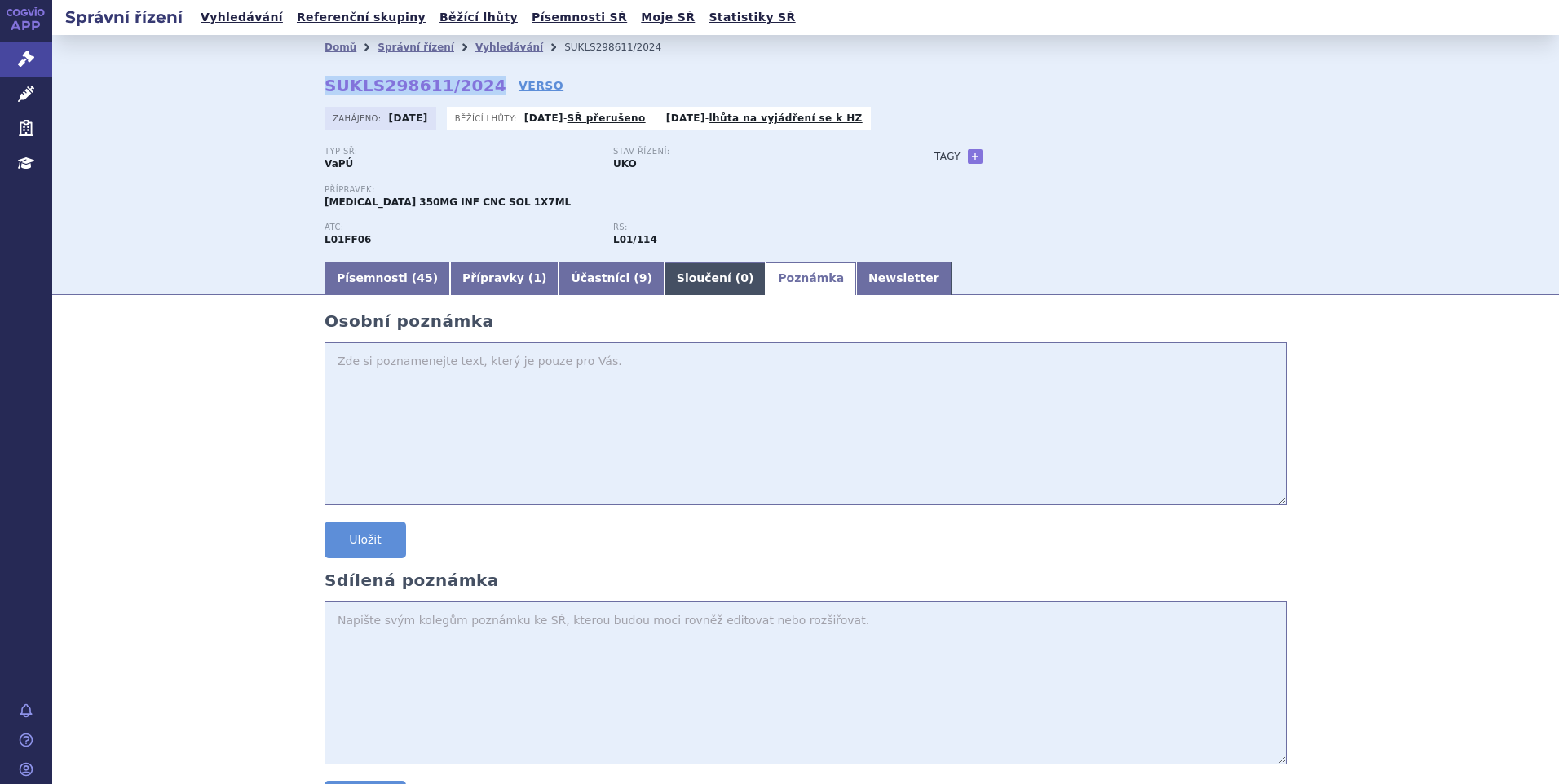
click at [664, 277] on link "Sloučení ( 0 )" at bounding box center [715, 279] width 101 height 32
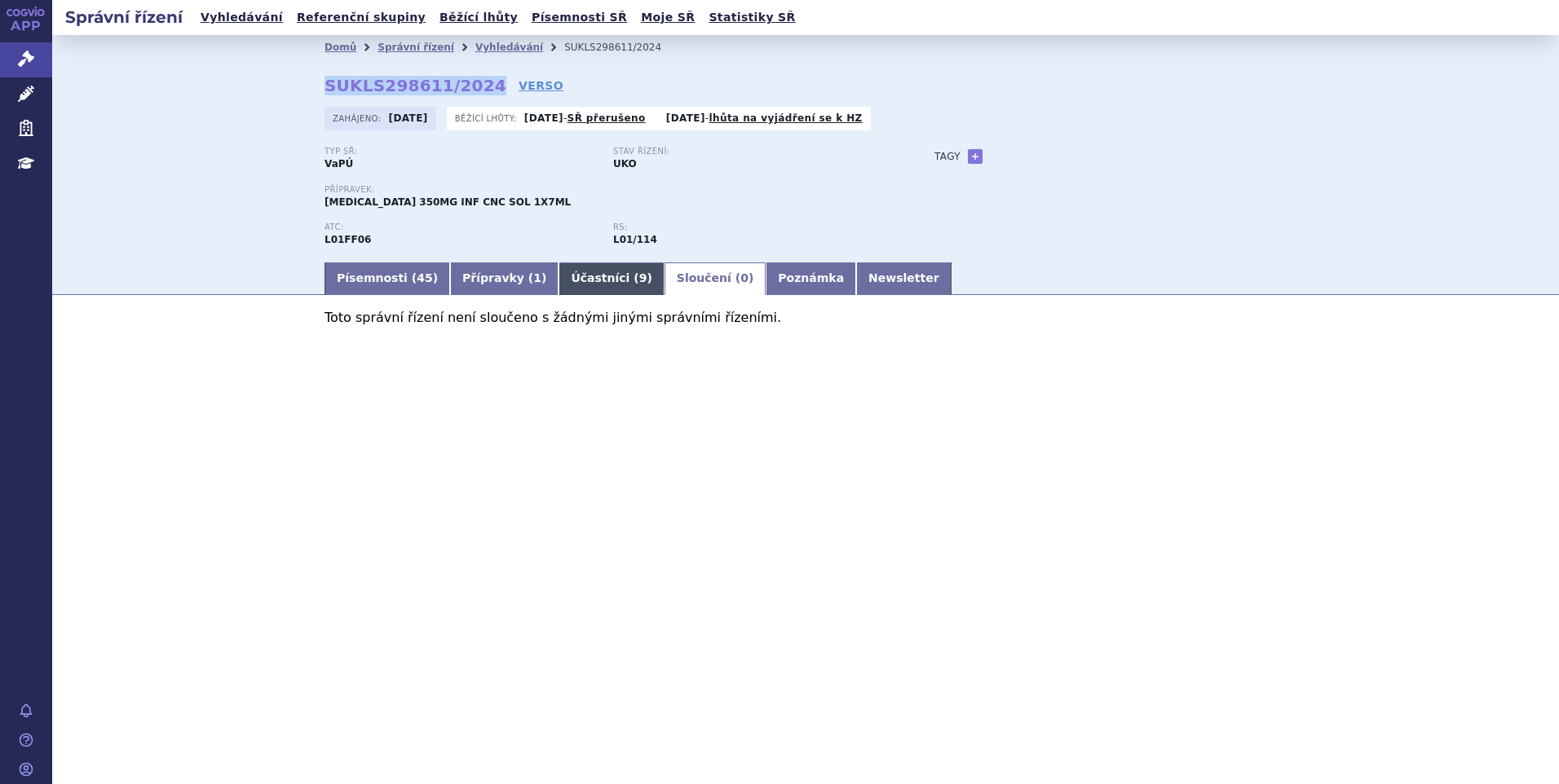
click at [588, 281] on link "Účastníci ( 9 )" at bounding box center [611, 279] width 106 height 32
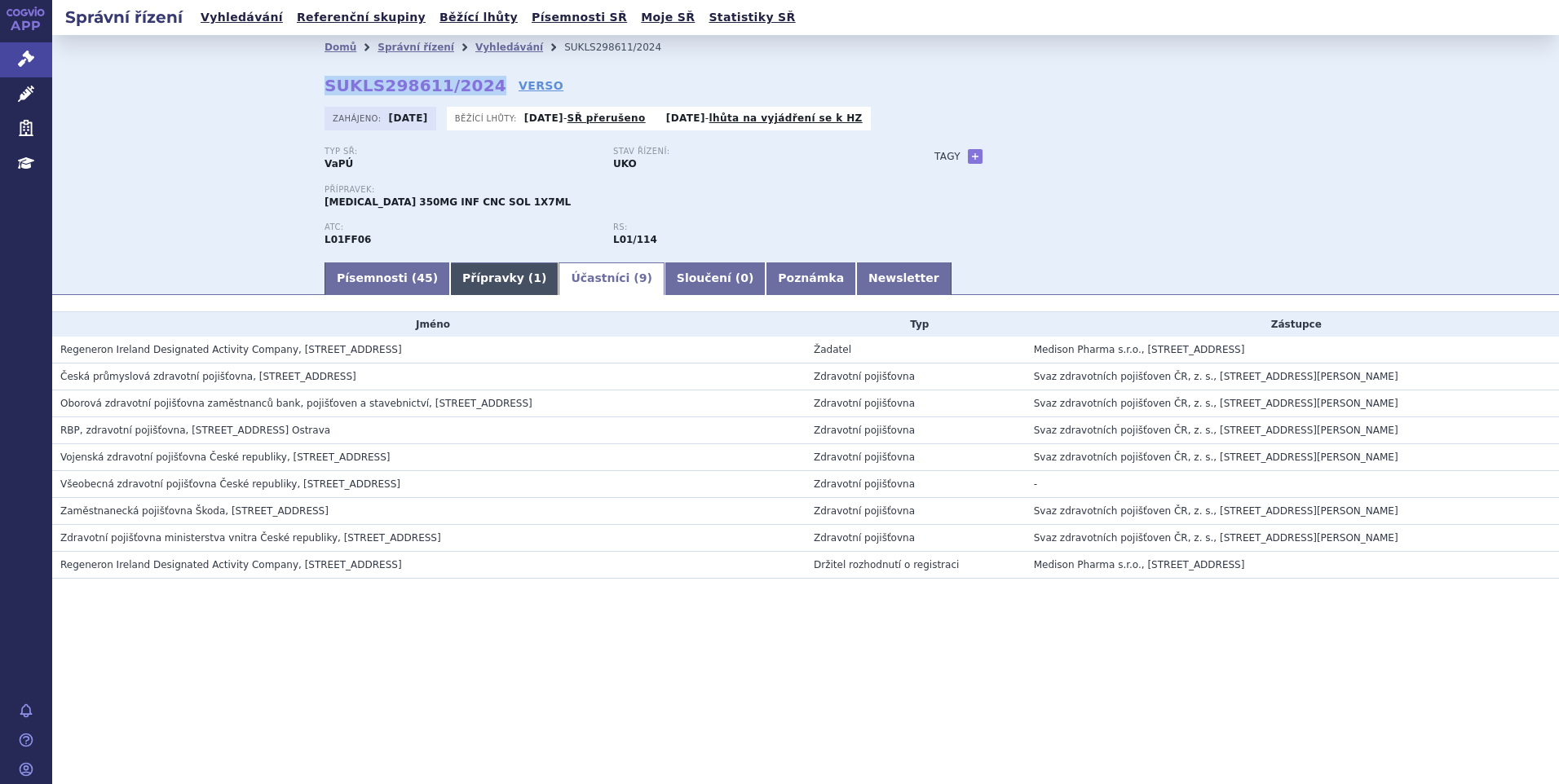
click at [487, 280] on link "Přípravky ( 1 )" at bounding box center [504, 279] width 108 height 32
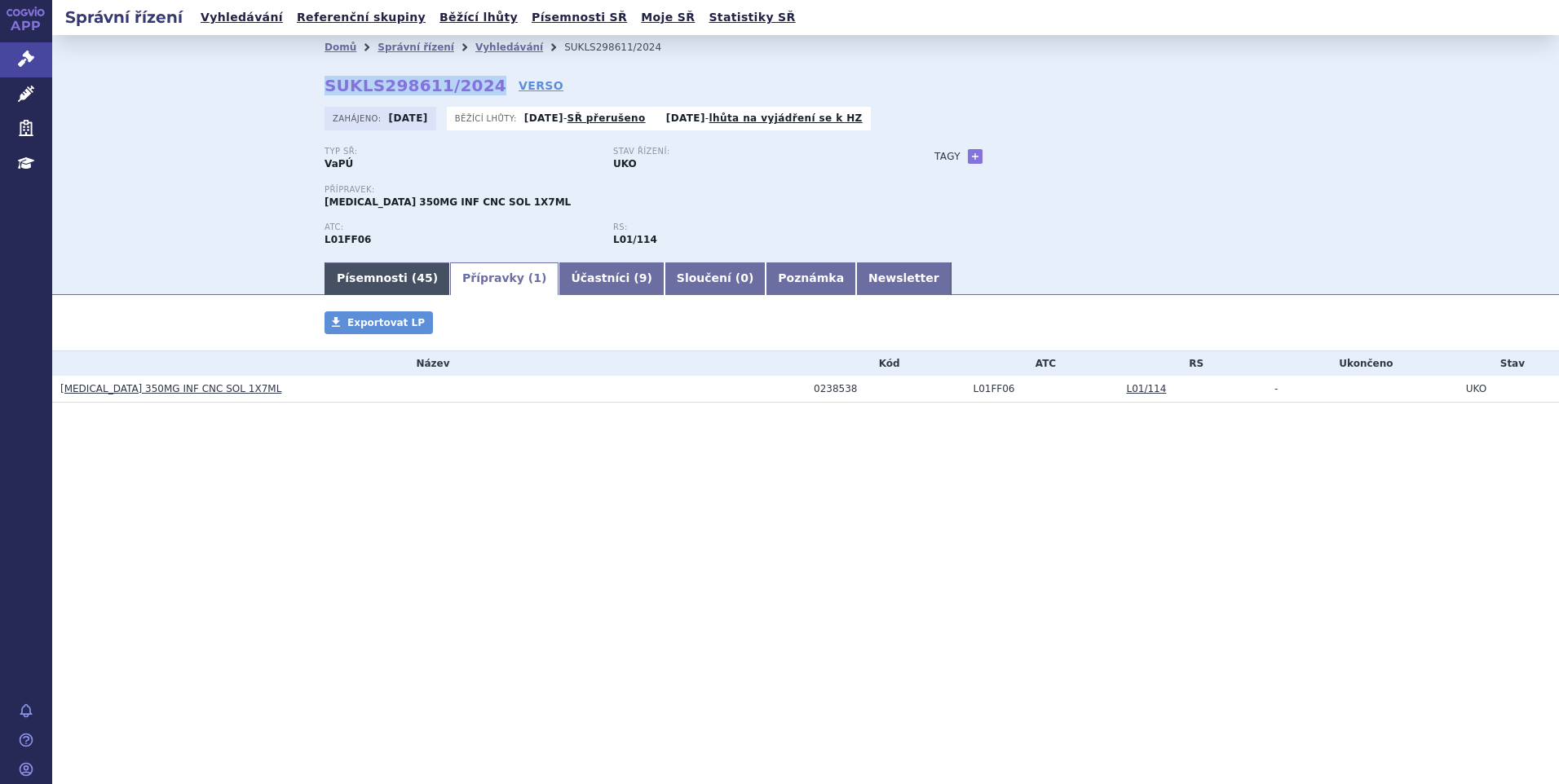
click at [417, 276] on span "45" at bounding box center [424, 278] width 15 height 13
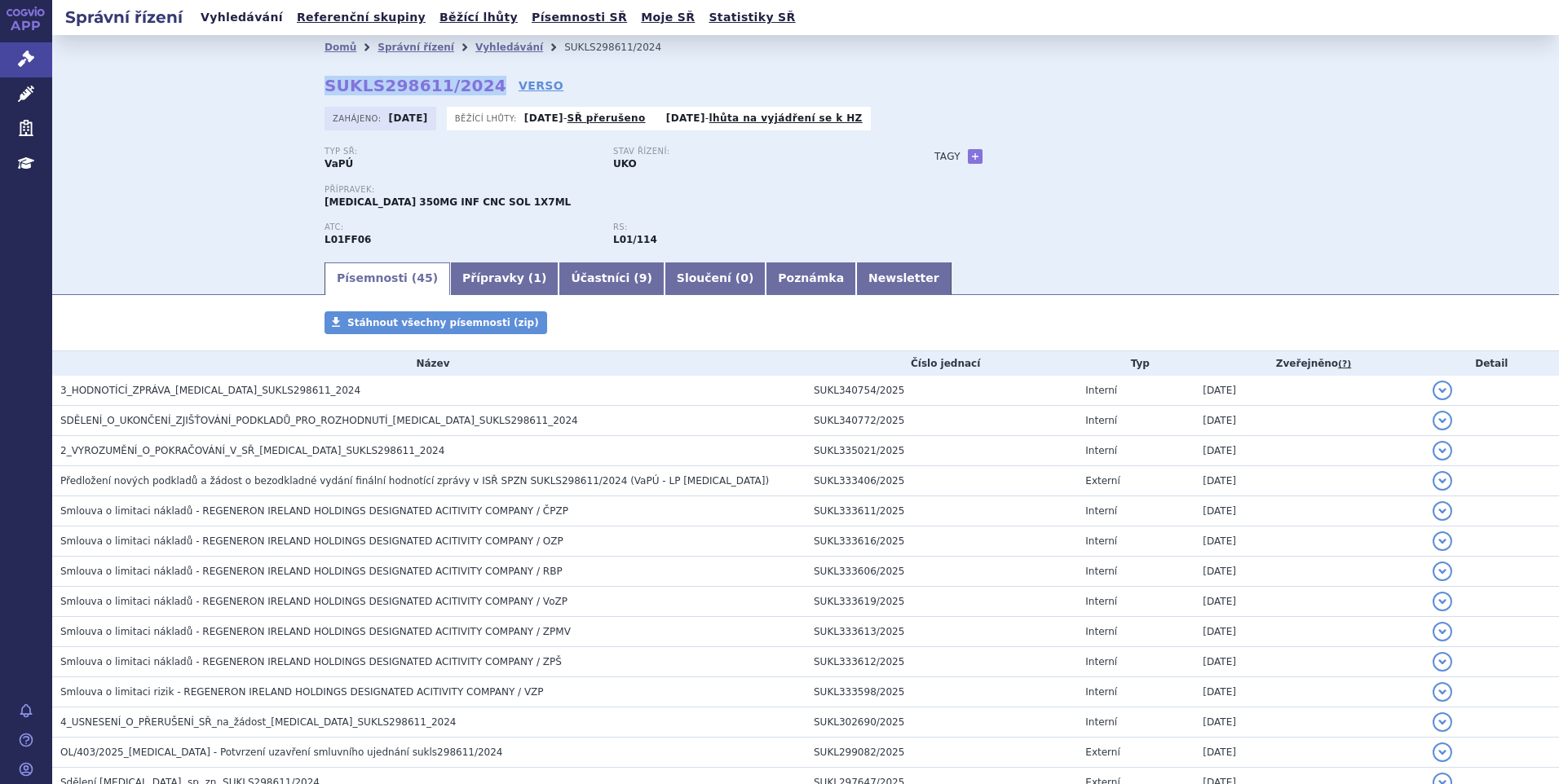
click at [239, 21] on link "Vyhledávání" at bounding box center [242, 17] width 92 height 22
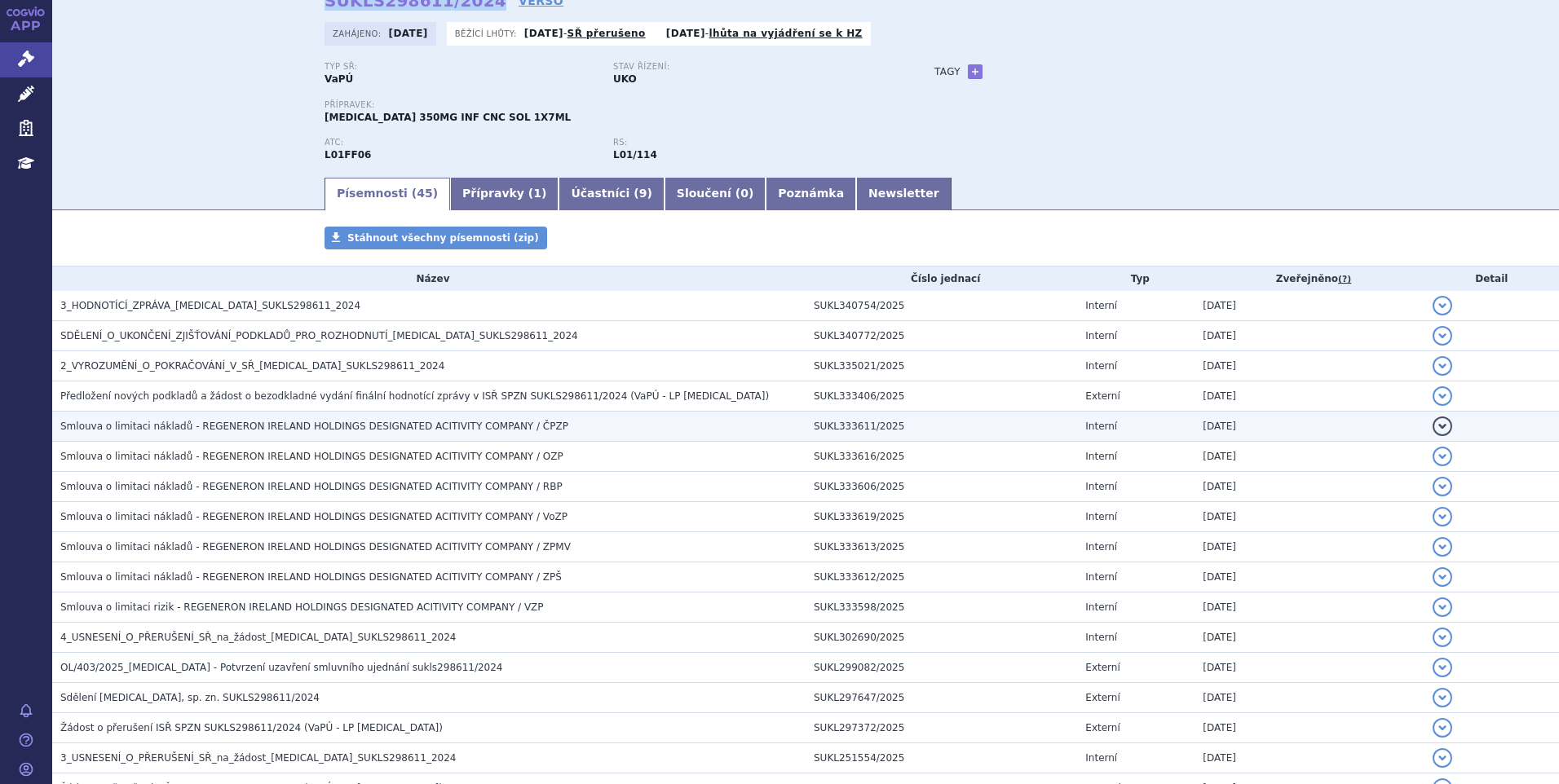
scroll to position [163, 0]
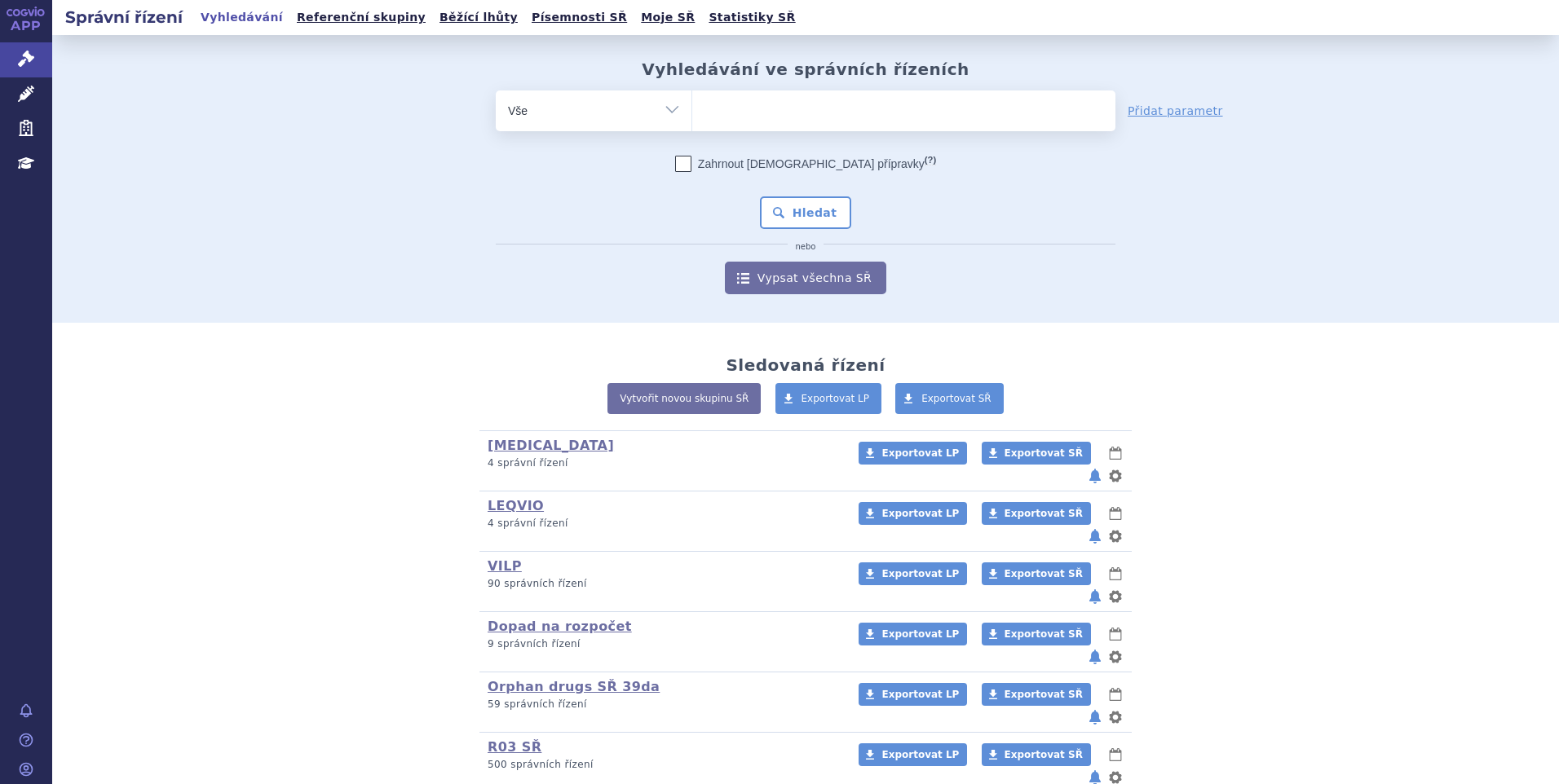
type input "SUKLS309877/2024"
select select "SUKLS309877/2024"
click at [778, 211] on button "Hledat" at bounding box center [806, 213] width 92 height 32
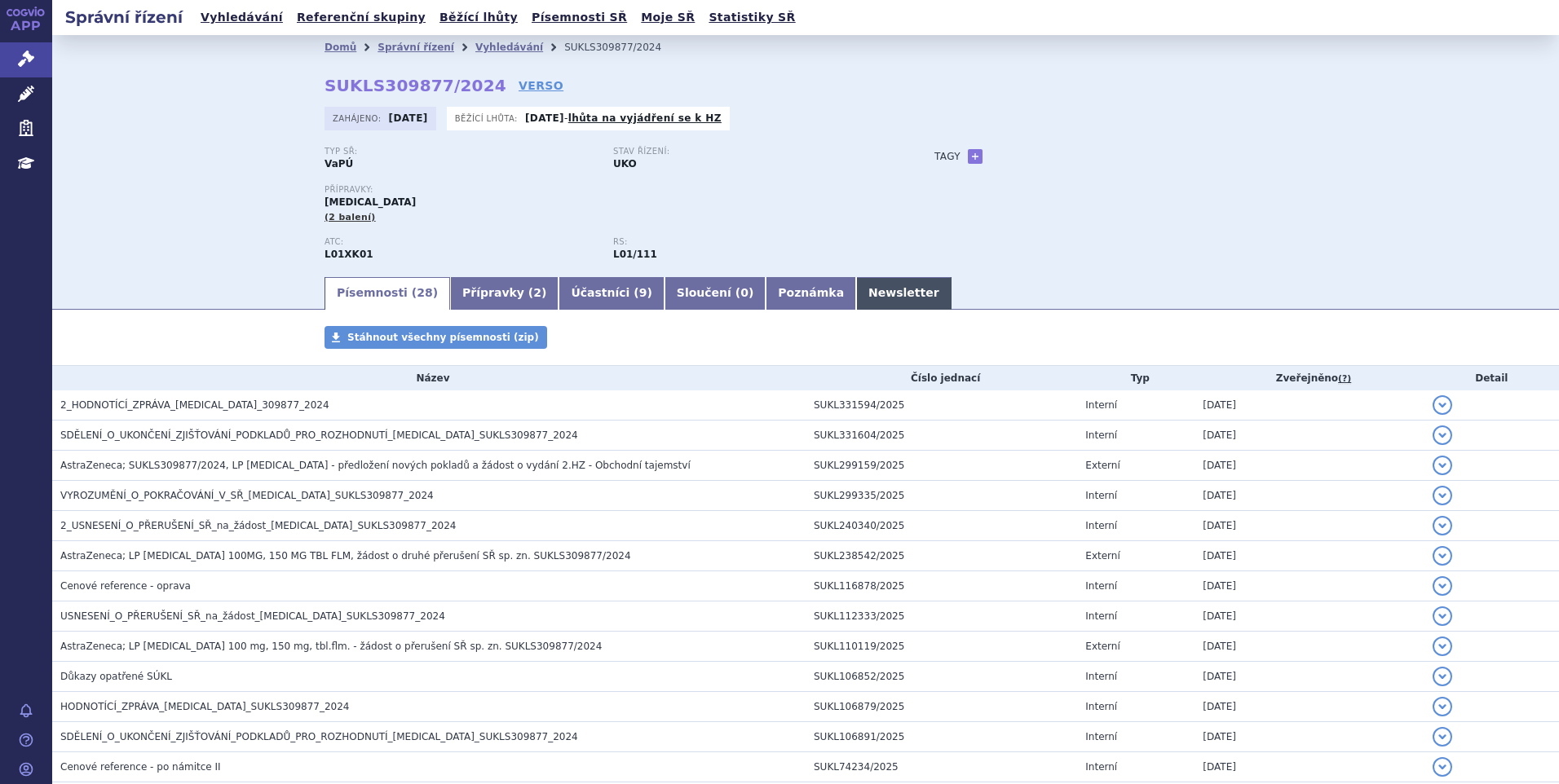
click at [861, 293] on link "Newsletter" at bounding box center [904, 293] width 96 height 32
